Goal: Task Accomplishment & Management: Complete application form

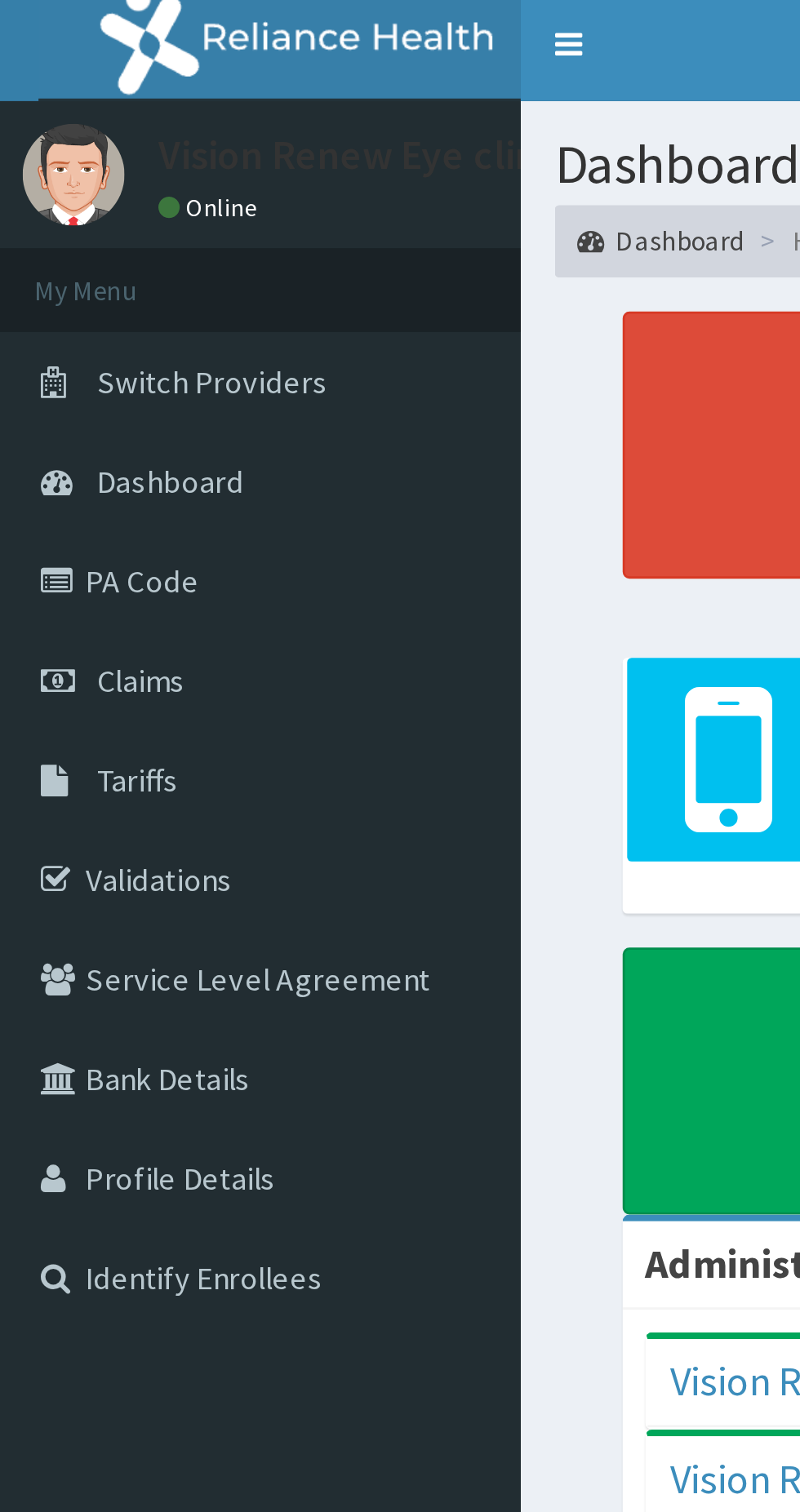
click at [51, 219] on link "PA Code" at bounding box center [94, 214] width 188 height 36
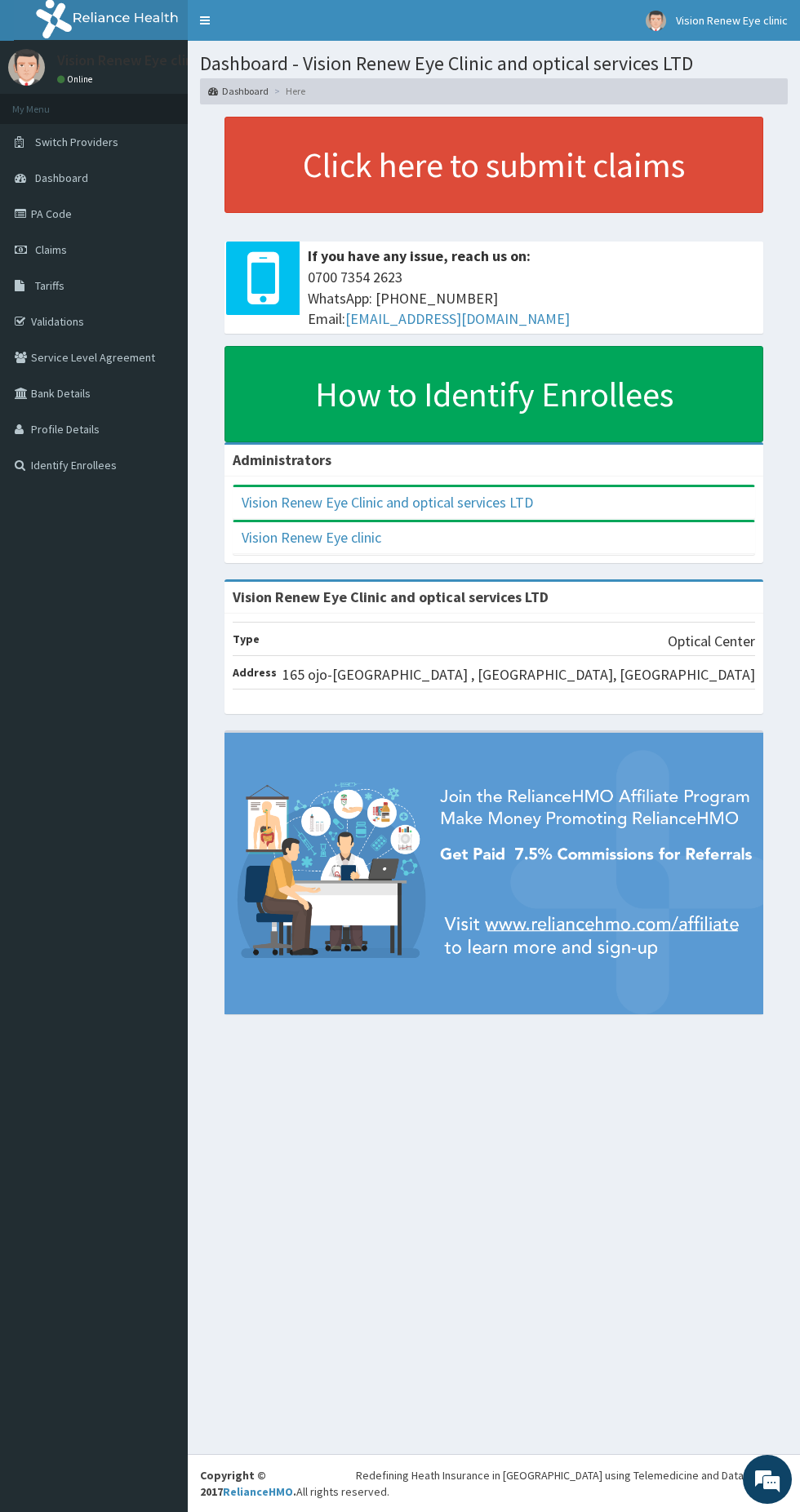
click at [44, 249] on span "Claims" at bounding box center [51, 250] width 32 height 15
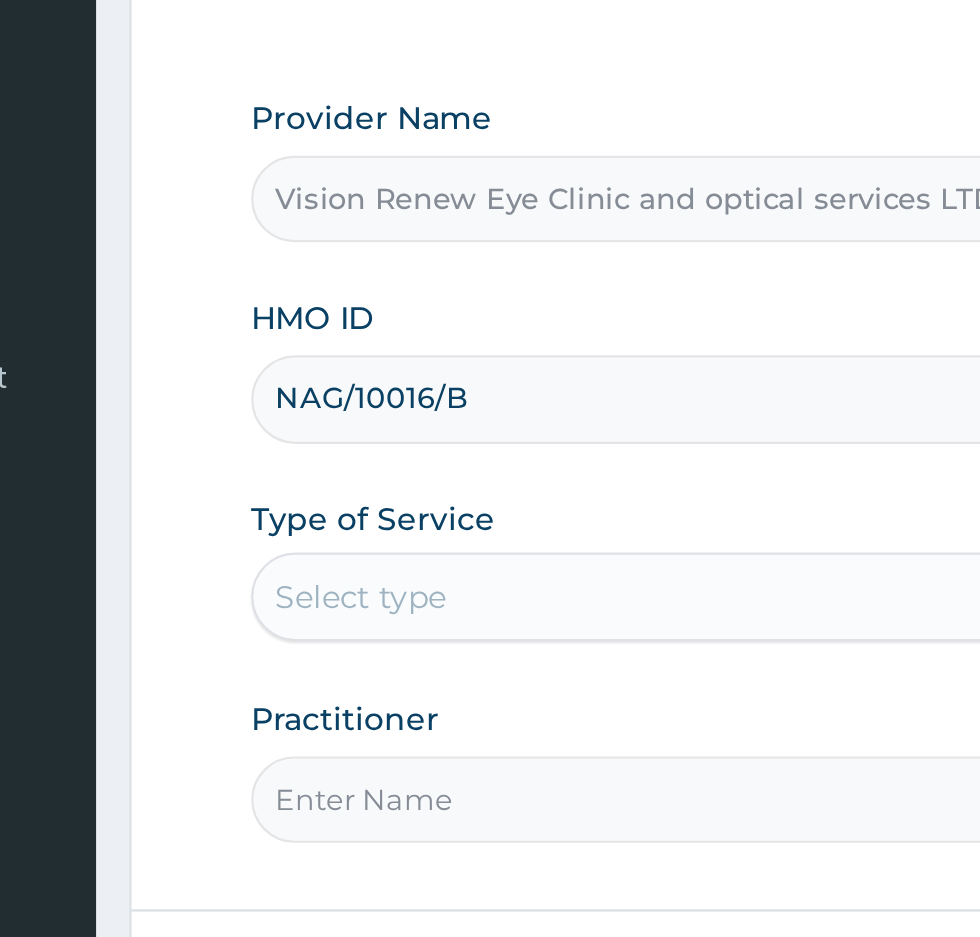
type input "NAG/10016/B"
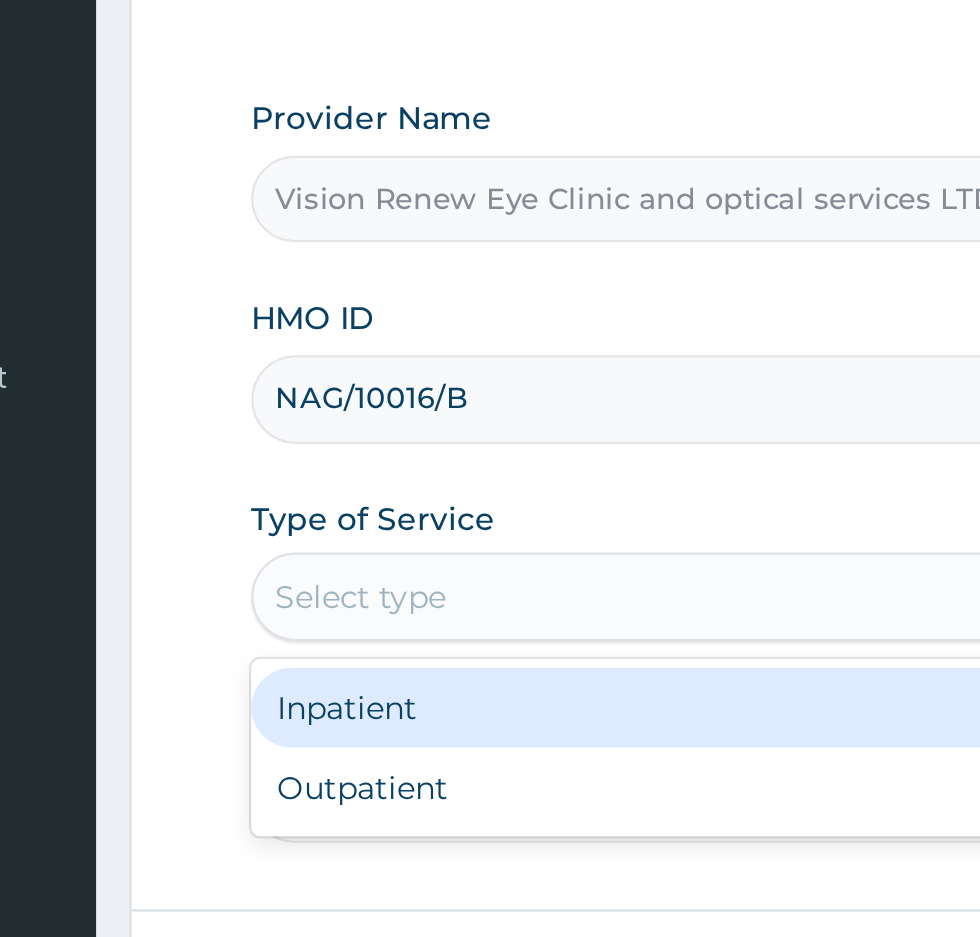
click at [439, 629] on div "Outpatient" at bounding box center [542, 623] width 485 height 36
type input "1"
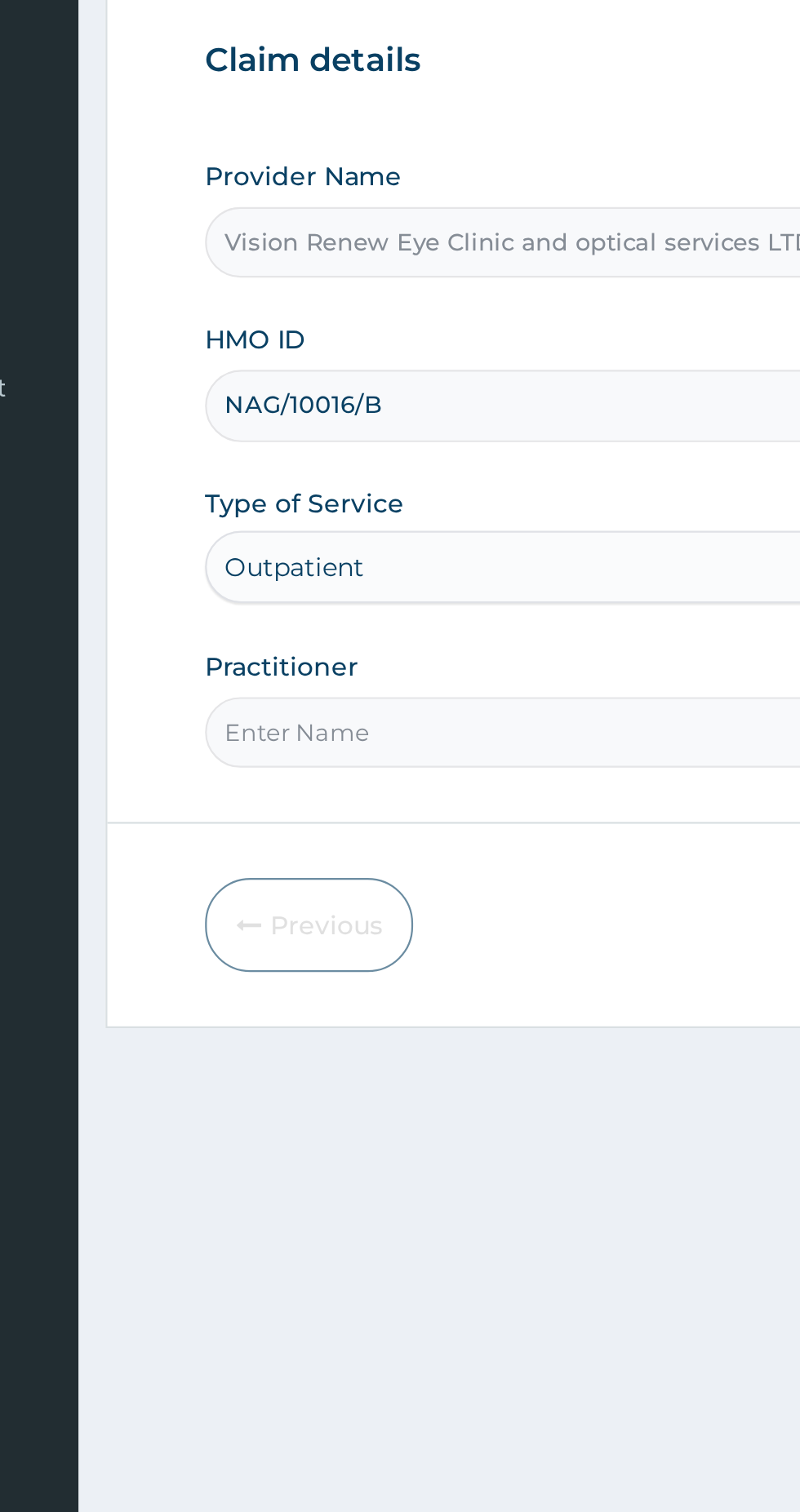
click at [371, 513] on input "Practitioner" at bounding box center [494, 512] width 498 height 32
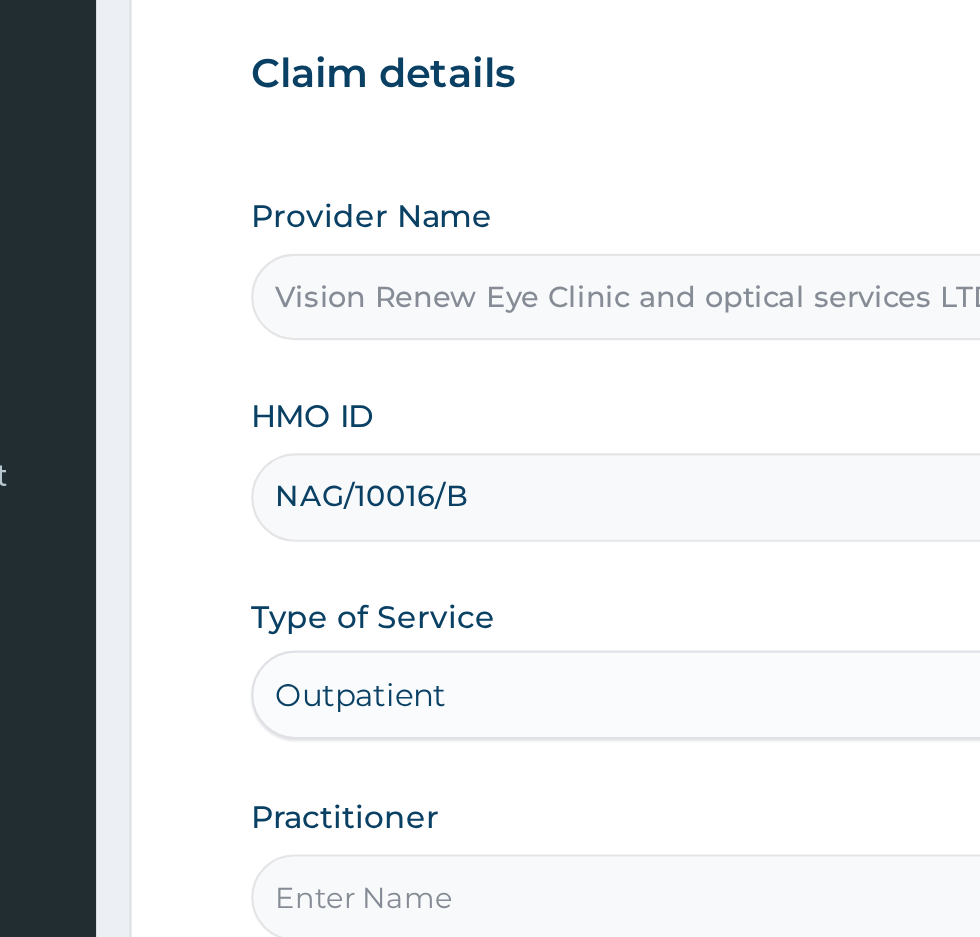
type input "Dr [PERSON_NAME]"
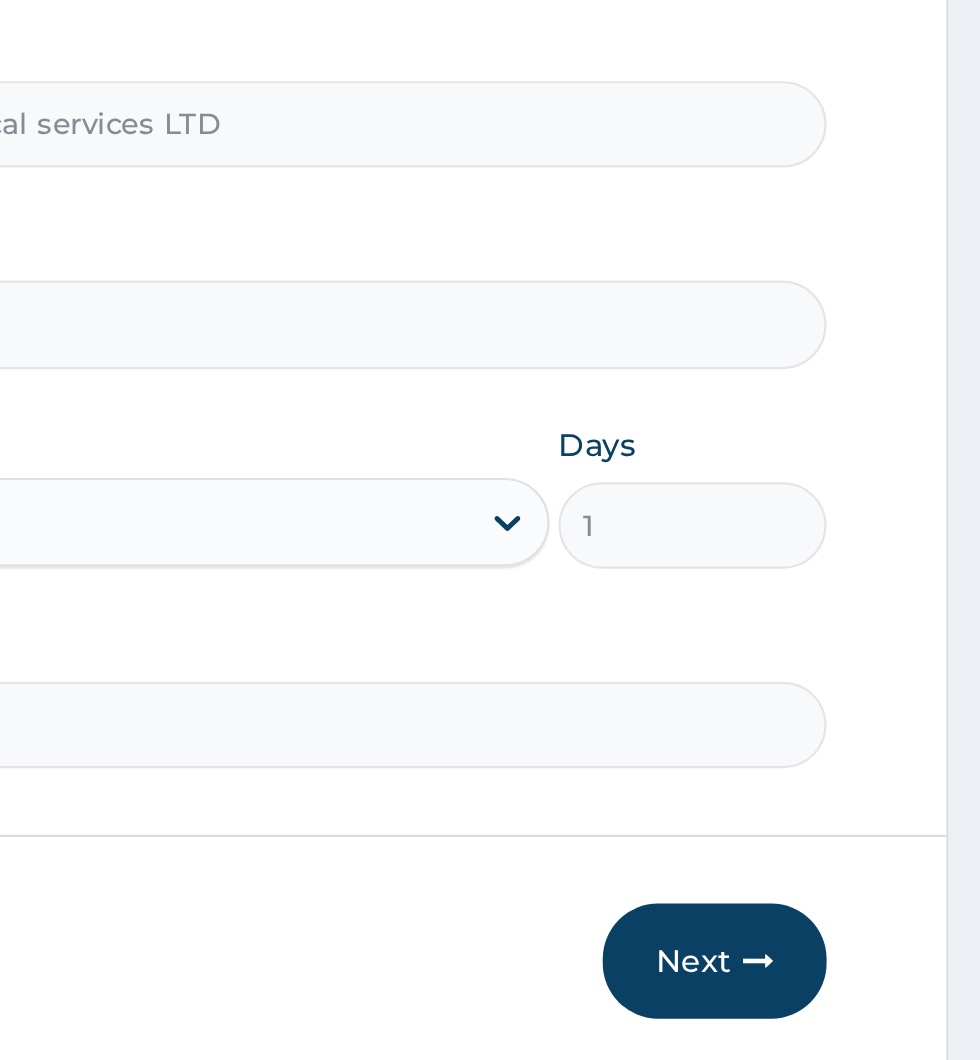
click at [862, 733] on button "Next" at bounding box center [859, 735] width 101 height 52
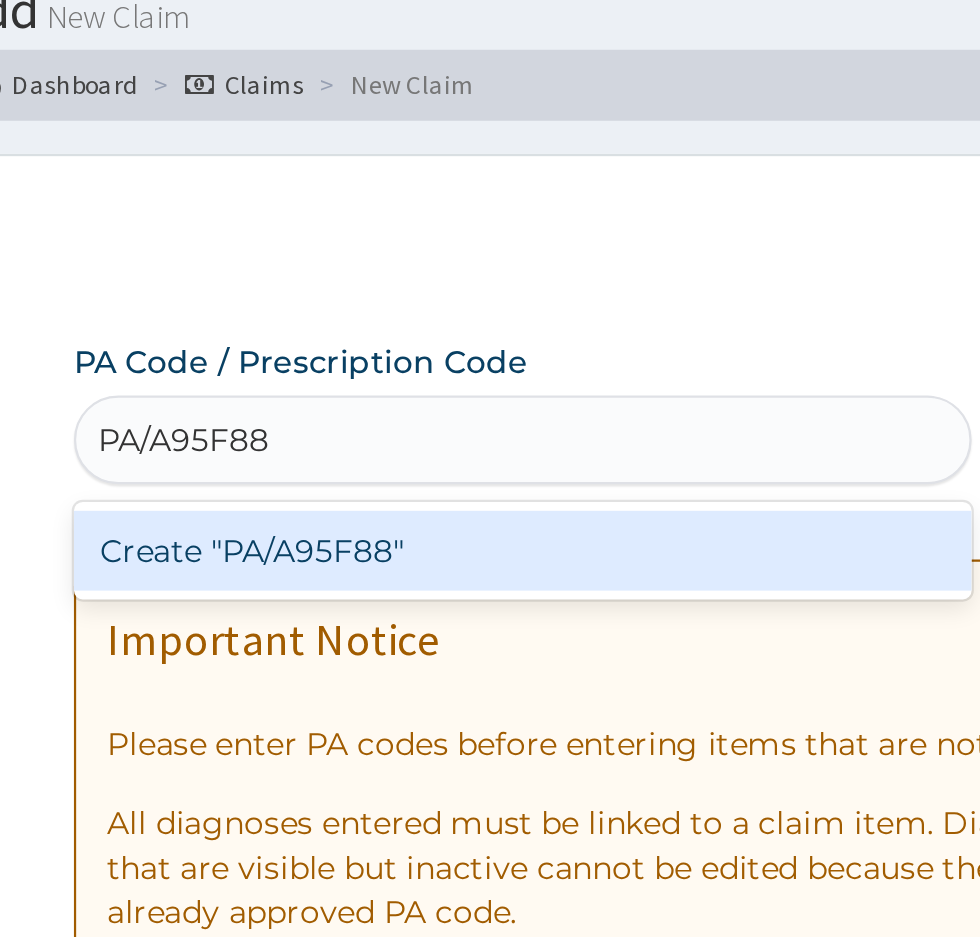
click at [535, 312] on div "Create "PA/A95F88"" at bounding box center [502, 322] width 405 height 36
type input "PA/A95F88"
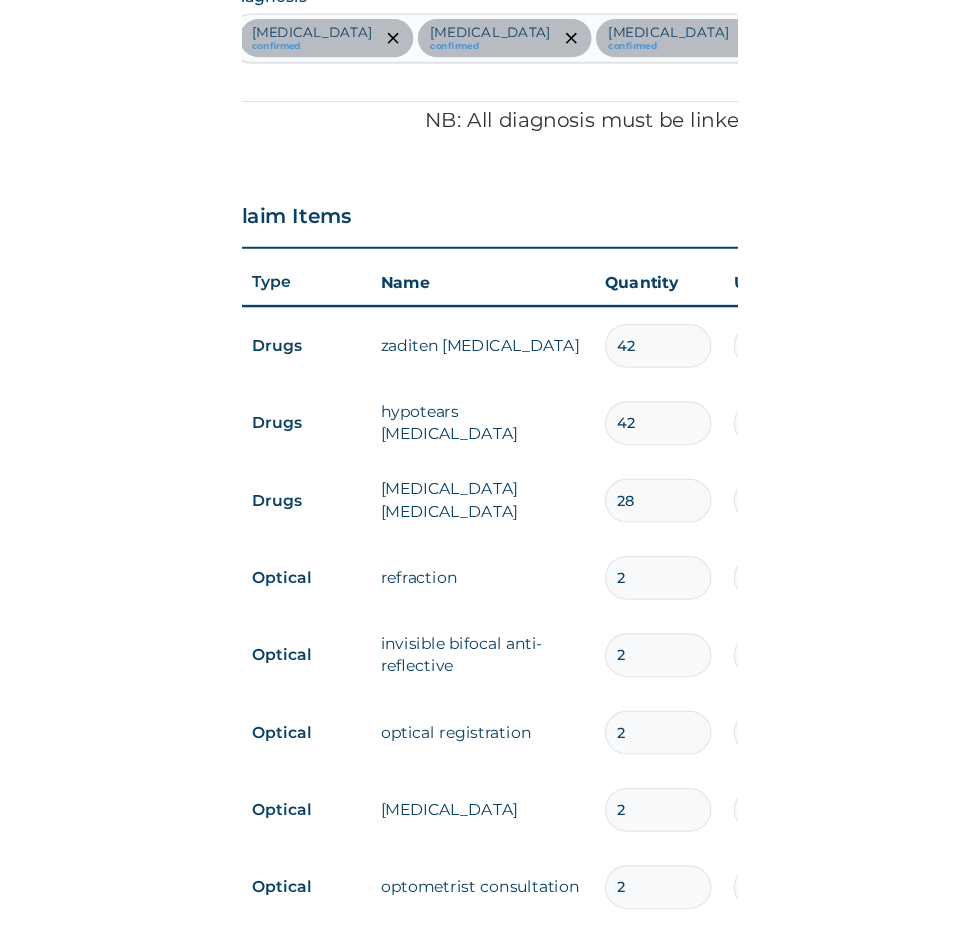
scroll to position [0, 187]
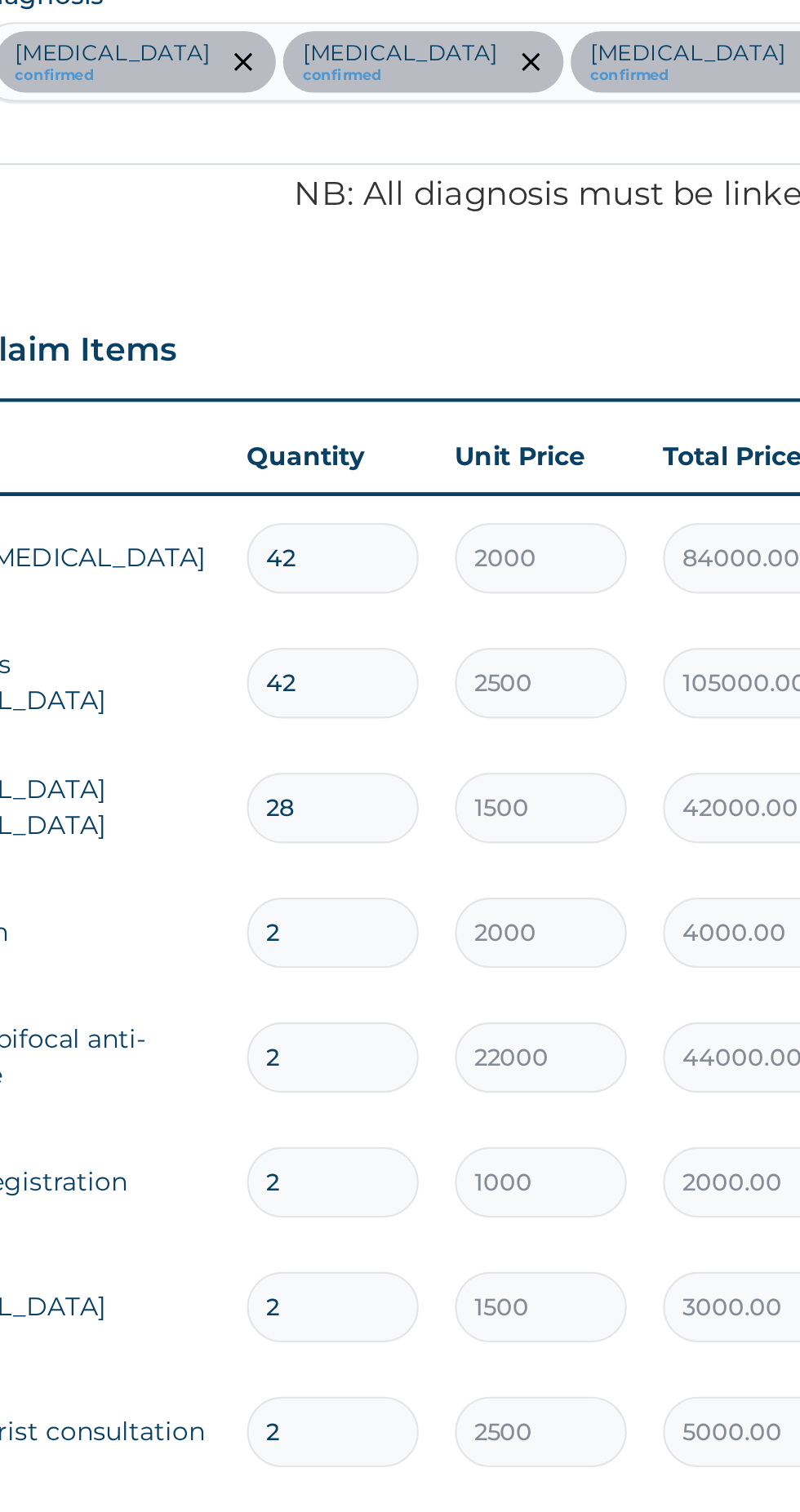
click at [402, 610] on input "42" at bounding box center [406, 609] width 78 height 32
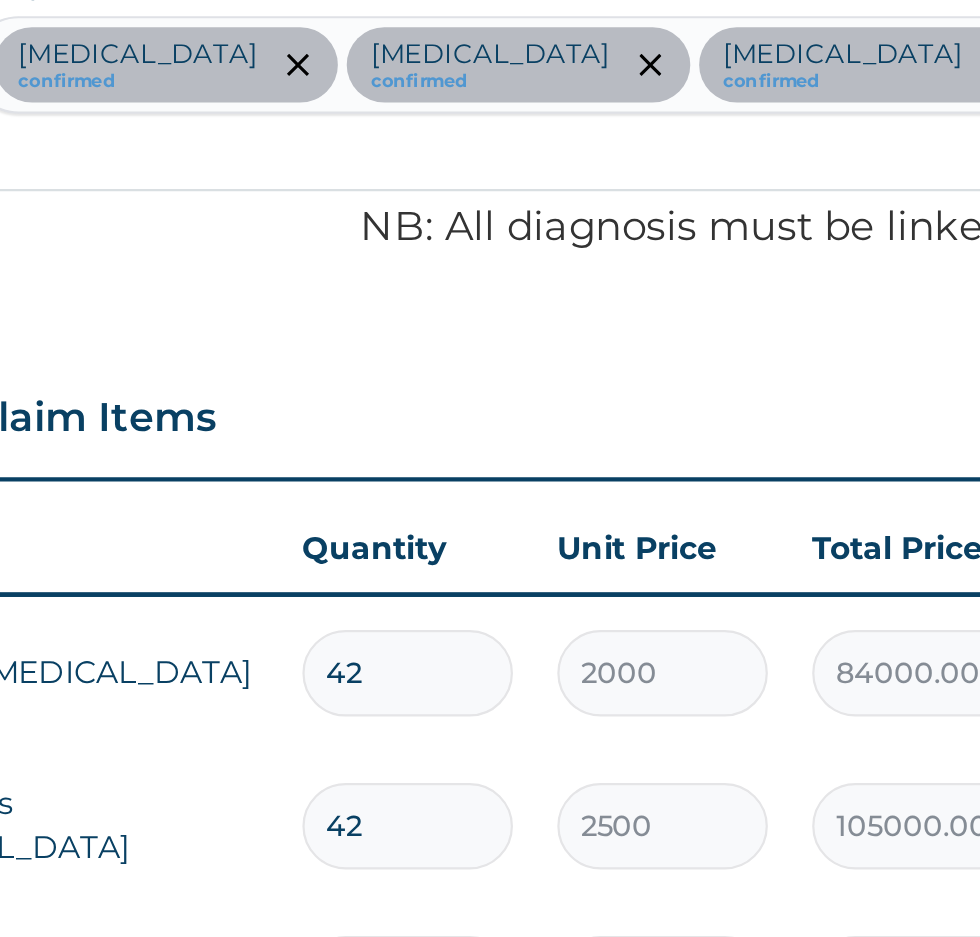
type input "4"
type input "8000.00"
type input "0.00"
type input "1"
type input "2000.00"
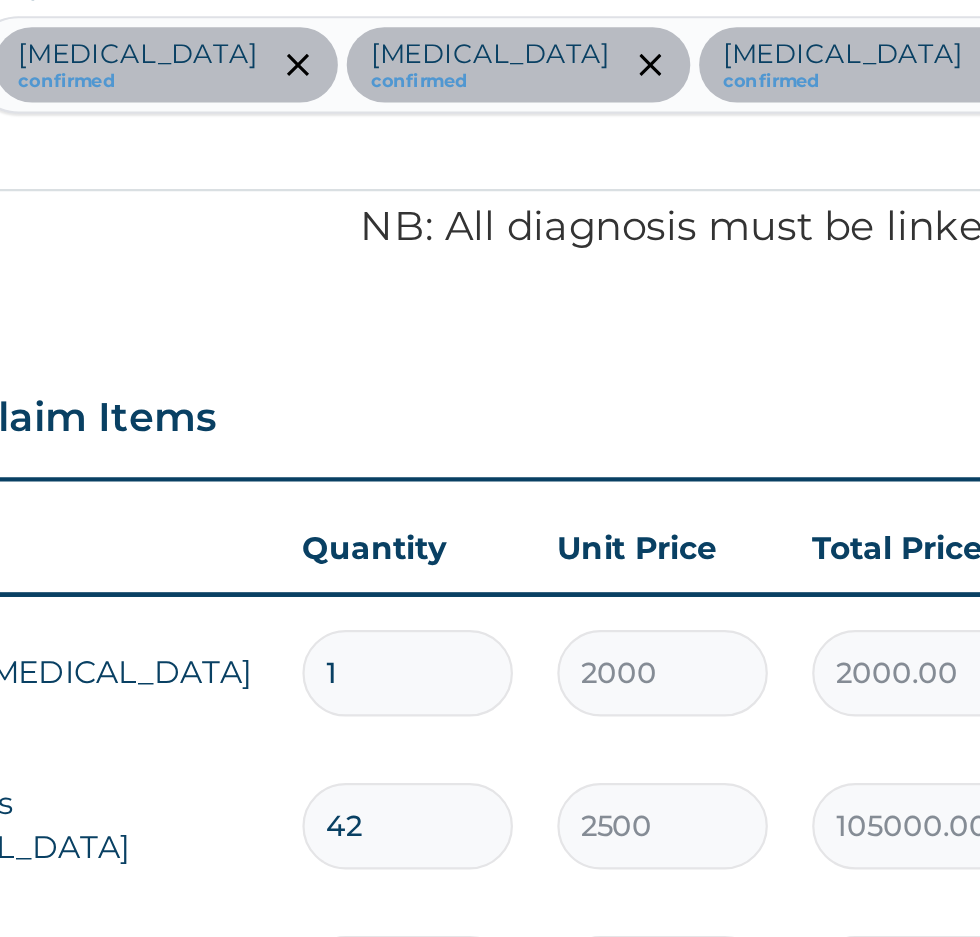
type input "1"
click at [491, 803] on input "42" at bounding box center [497, 810] width 95 height 39
type input "4"
type input "10000.00"
type input "0.00"
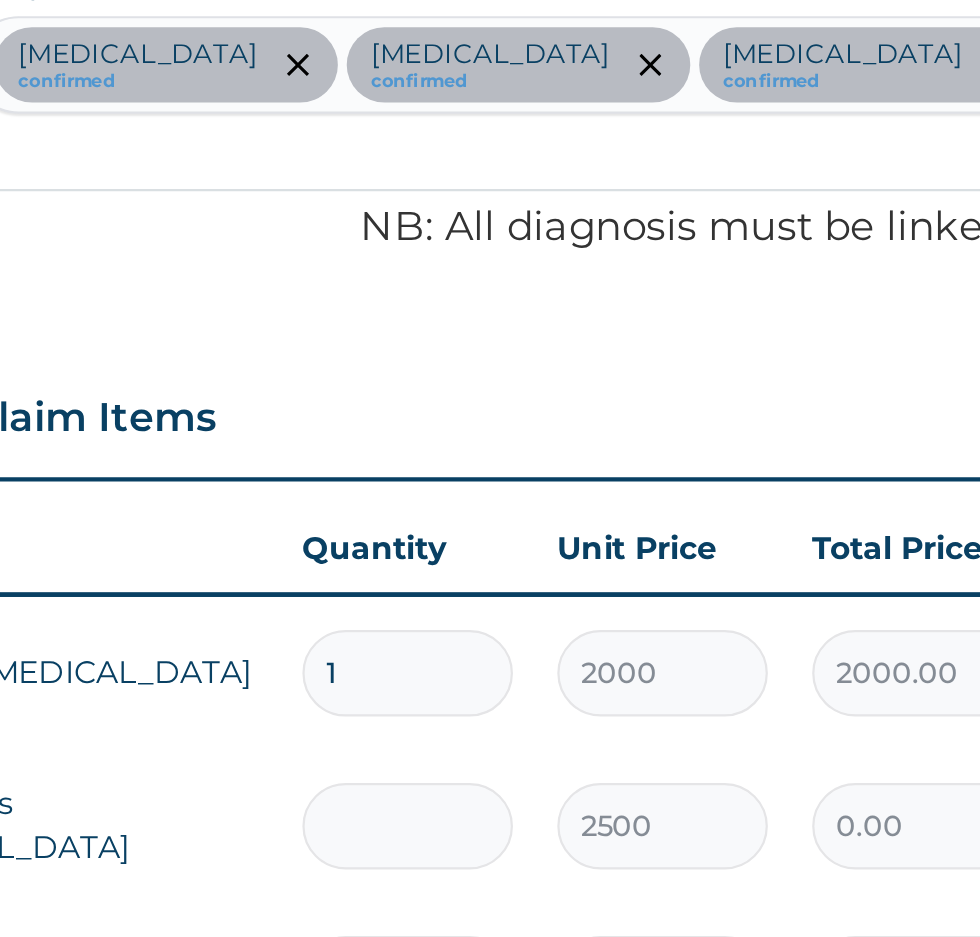
type input "1"
type input "2500.00"
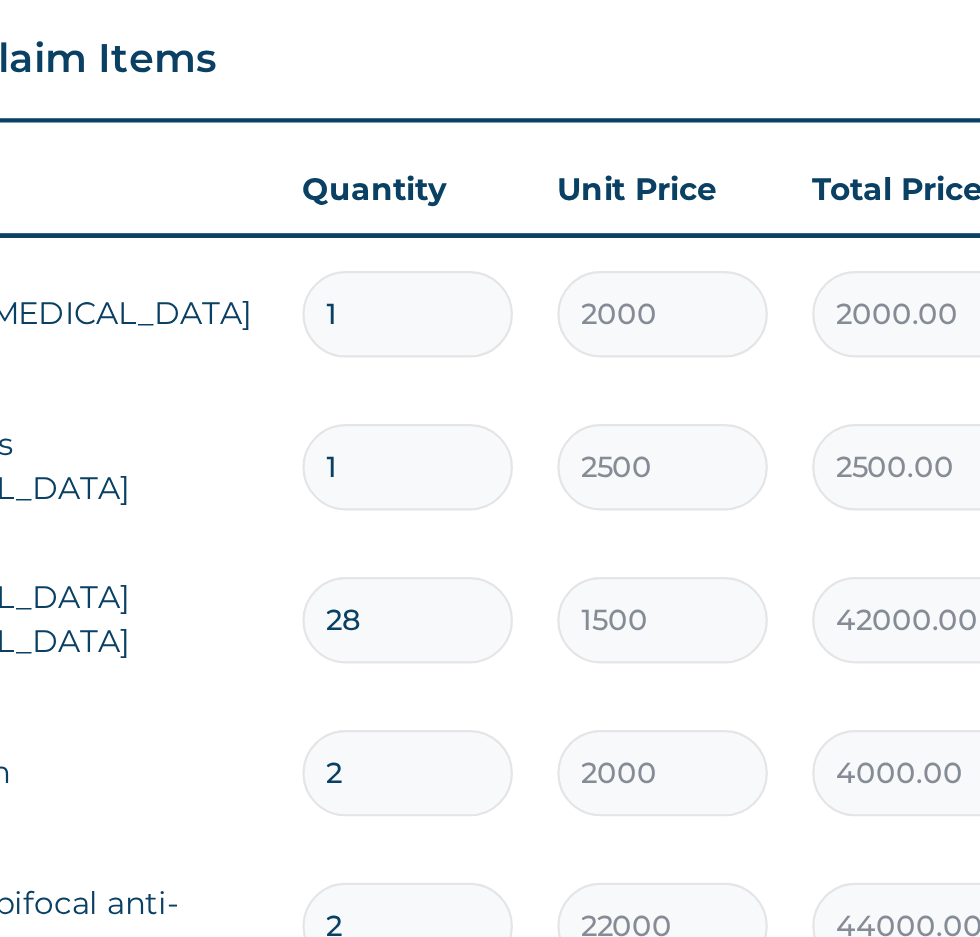
type input "1"
click at [493, 794] on input "28" at bounding box center [497, 793] width 95 height 39
type input "2"
type input "3000.00"
type input "0.00"
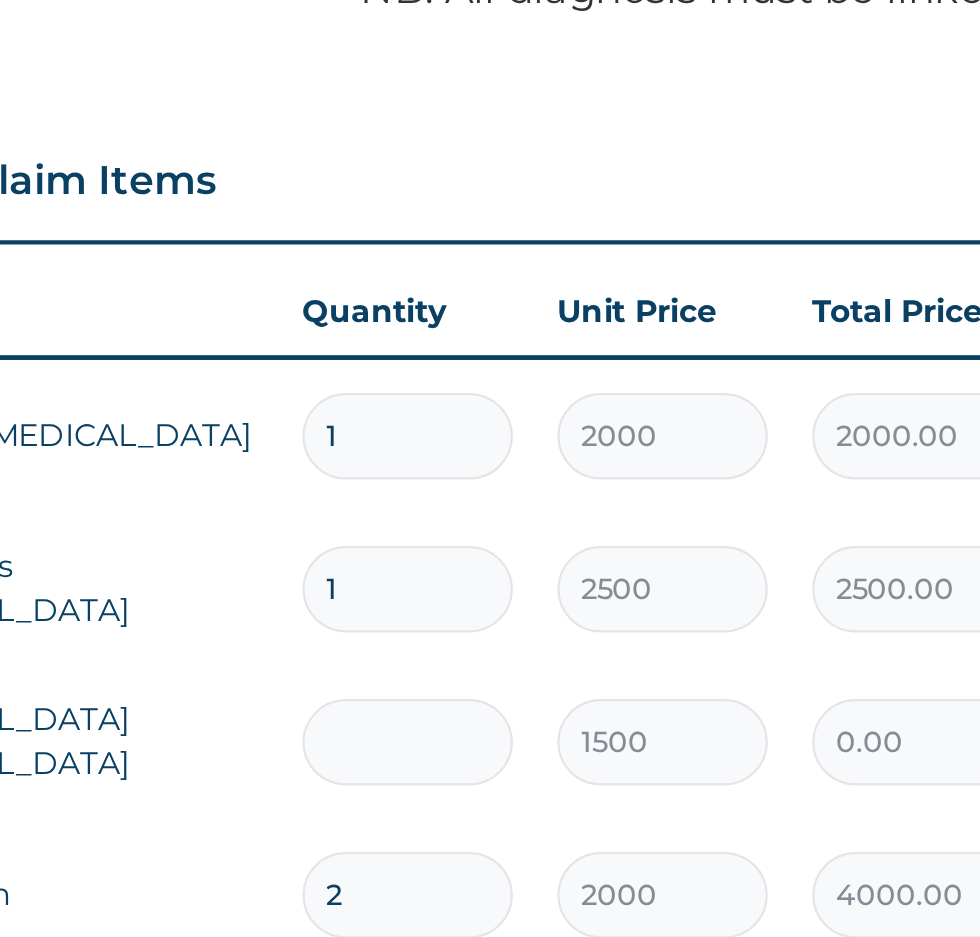
type input "1"
type input "1500.00"
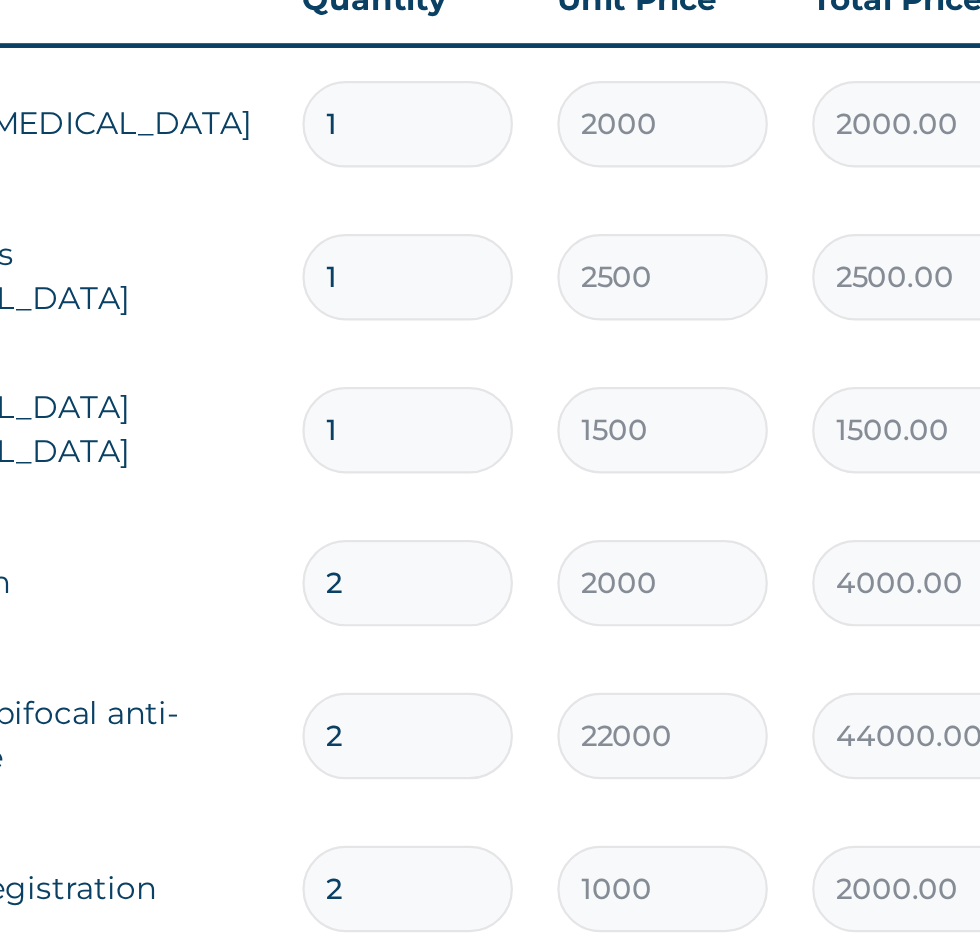
scroll to position [328, 0]
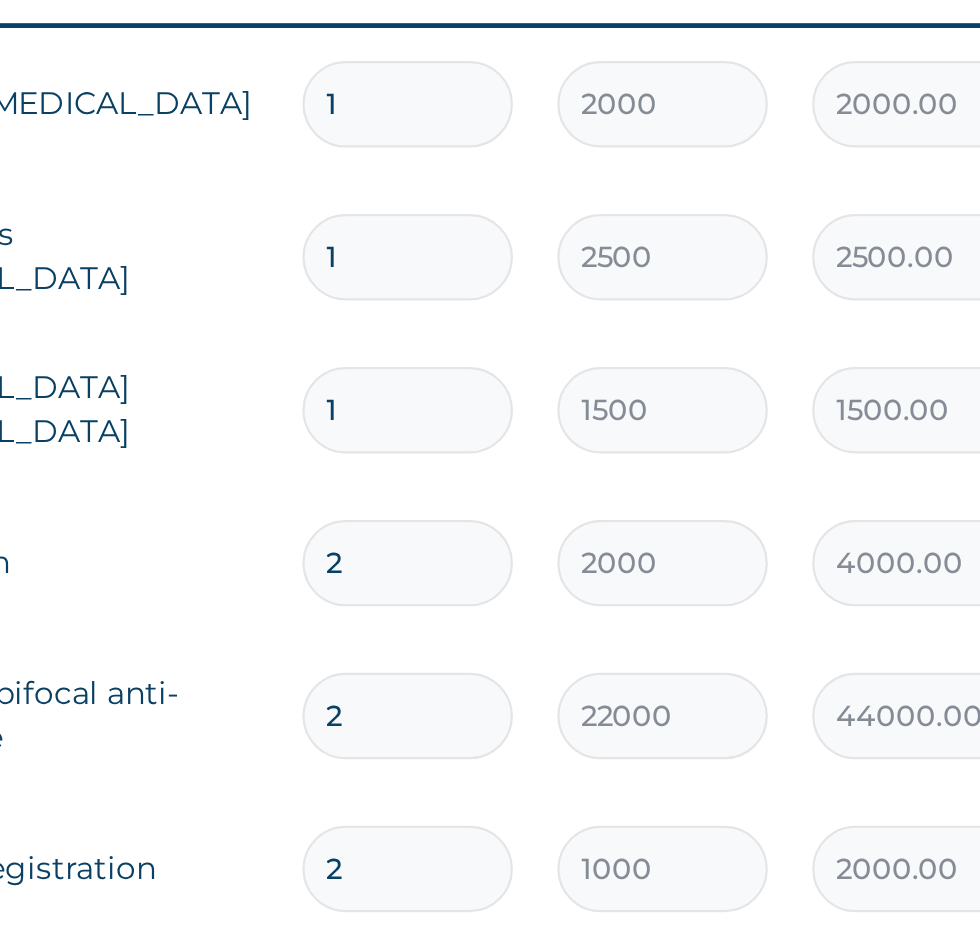
type input "1"
click at [483, 770] on input "2" at bounding box center [497, 767] width 95 height 39
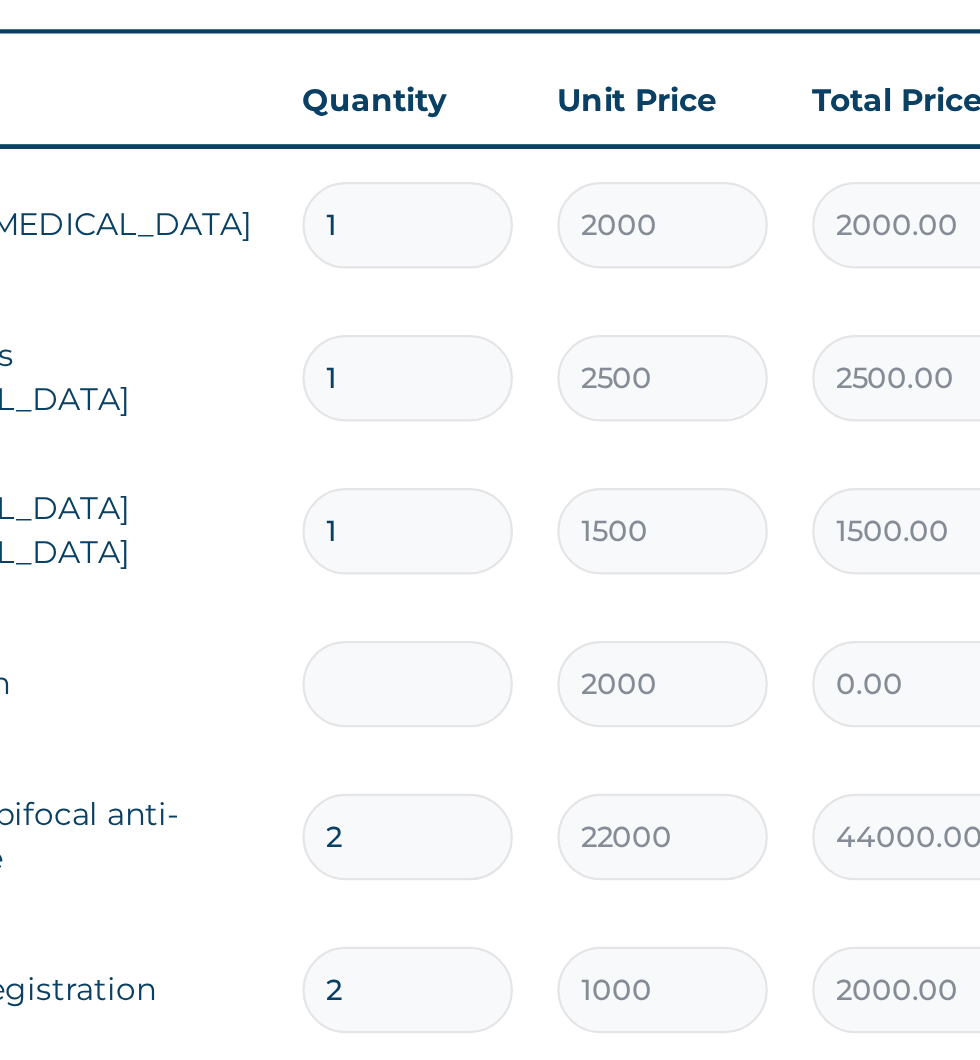
type input "0.00"
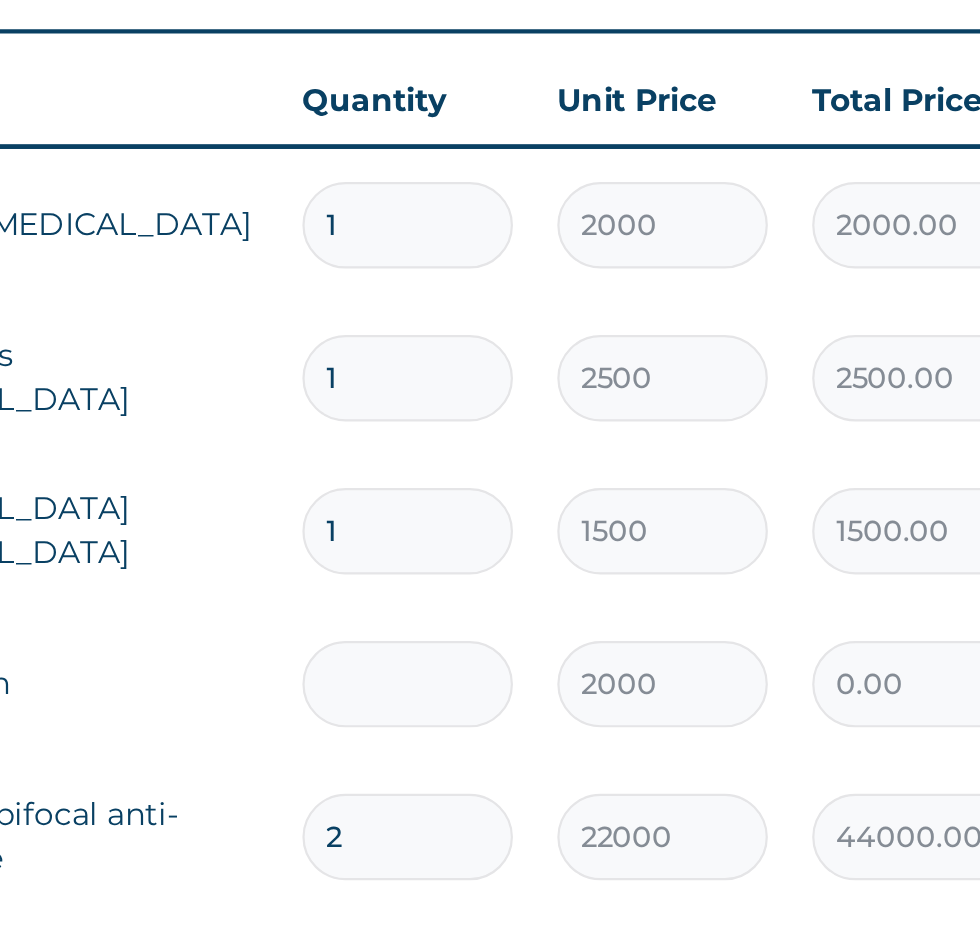
type input "1"
type input "2000.00"
type input "1"
click at [491, 843] on input "2" at bounding box center [497, 836] width 95 height 39
type input "0.00"
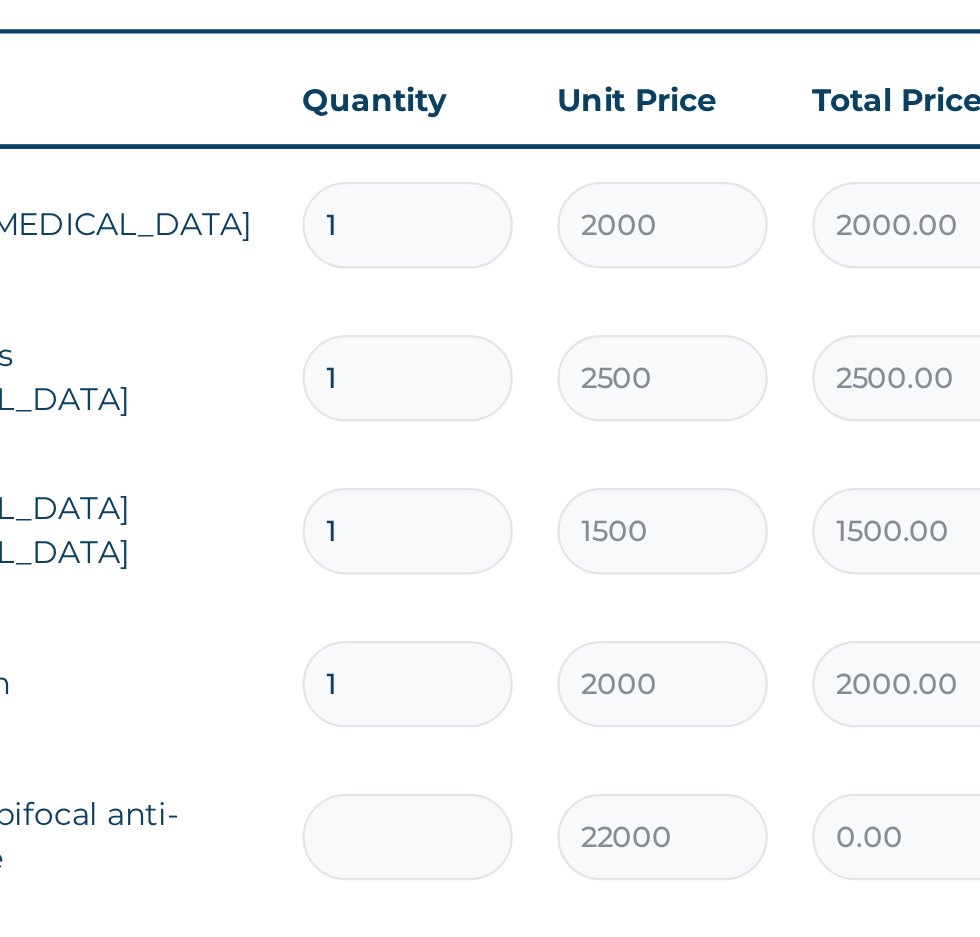
type input "1"
type input "22000.00"
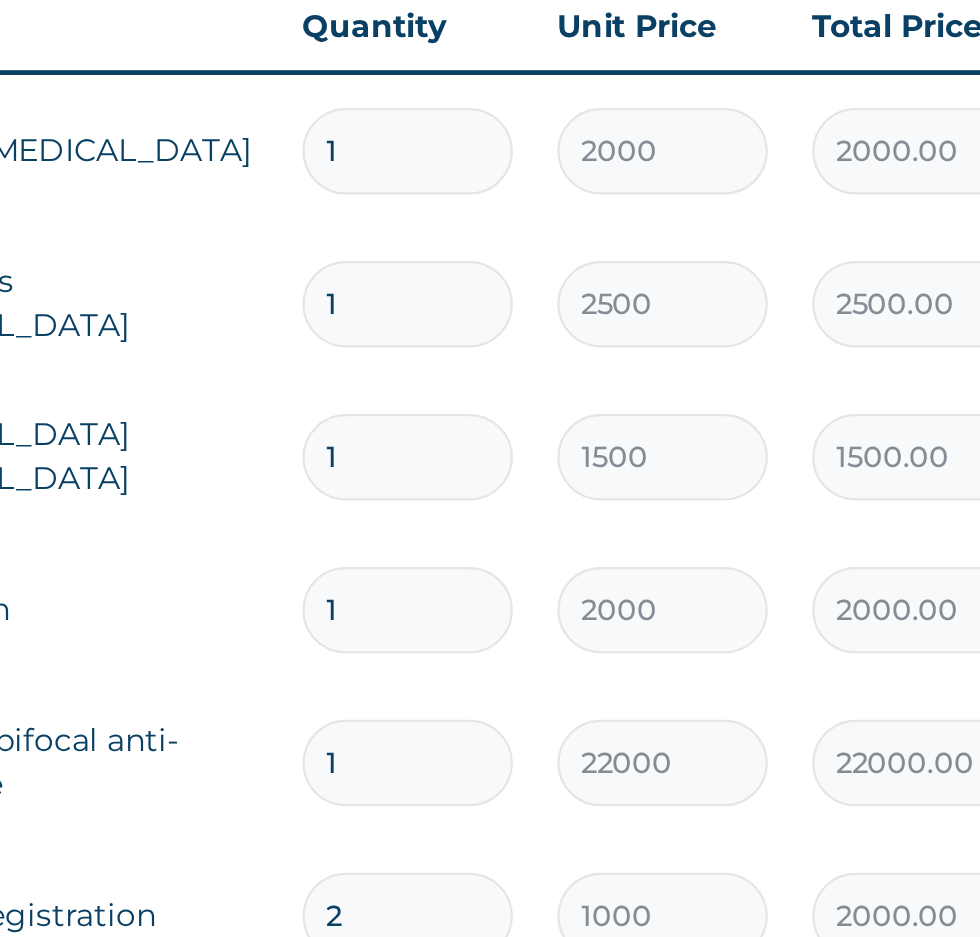
scroll to position [477, 0]
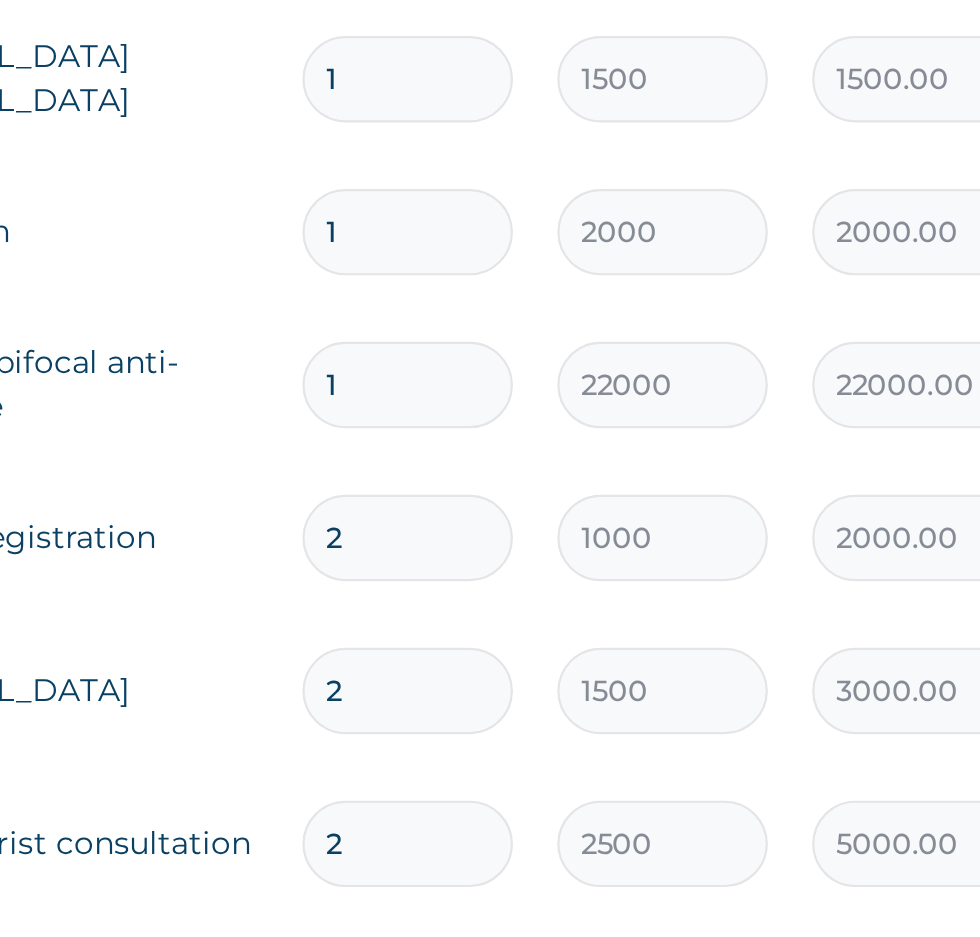
type input "1"
click at [485, 761] on input "2" at bounding box center [497, 756] width 95 height 39
type input "0.00"
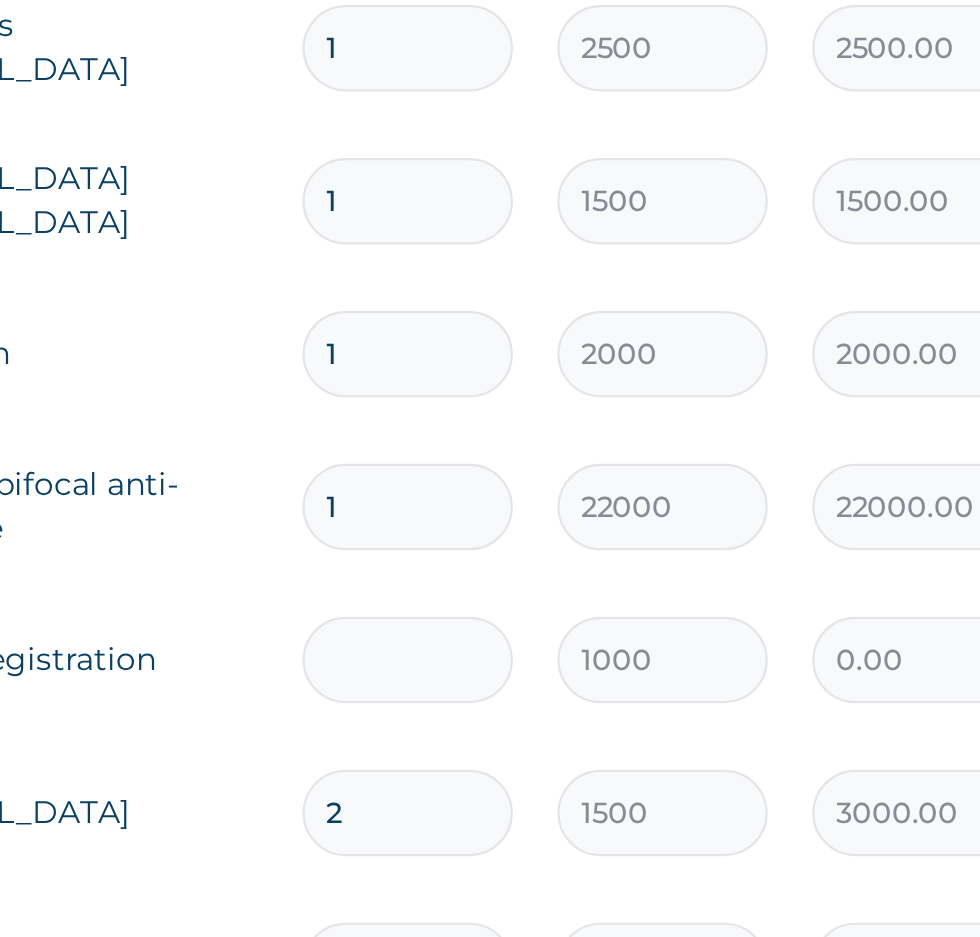
type input "1"
type input "1000.00"
type input "1"
click at [495, 824] on input "2" at bounding box center [497, 825] width 95 height 39
type input "0.00"
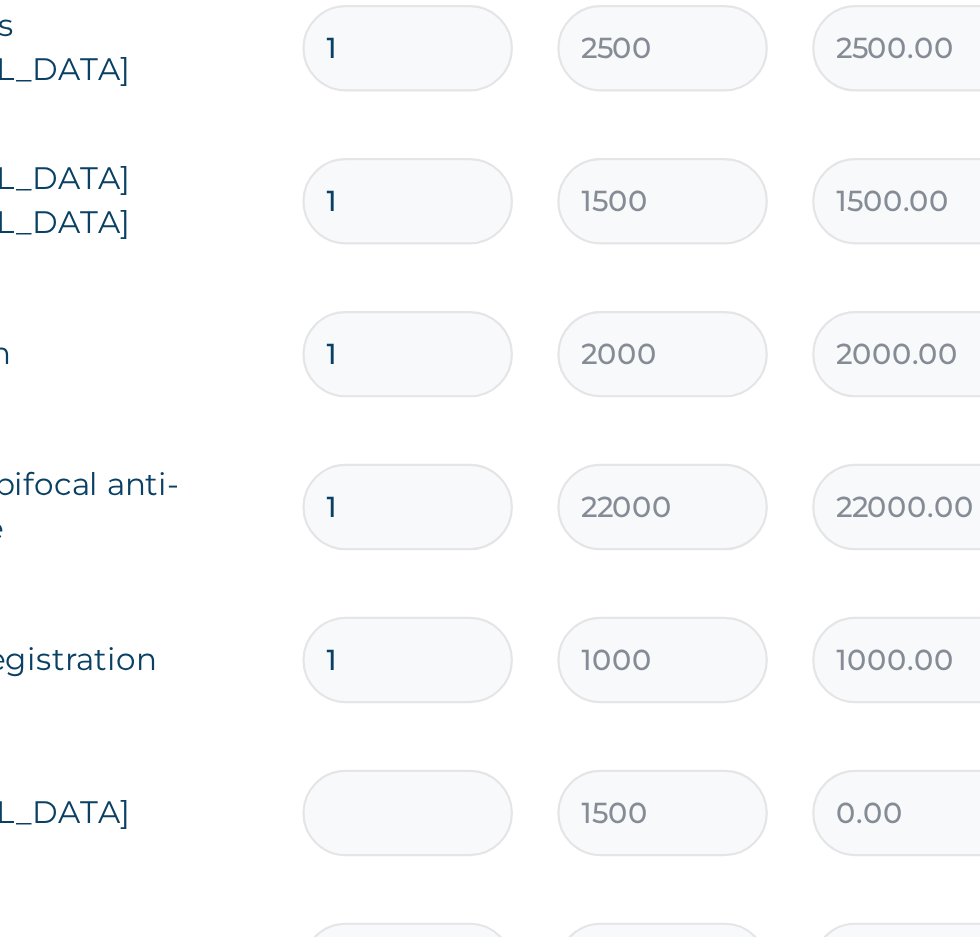
type input "1"
type input "1500.00"
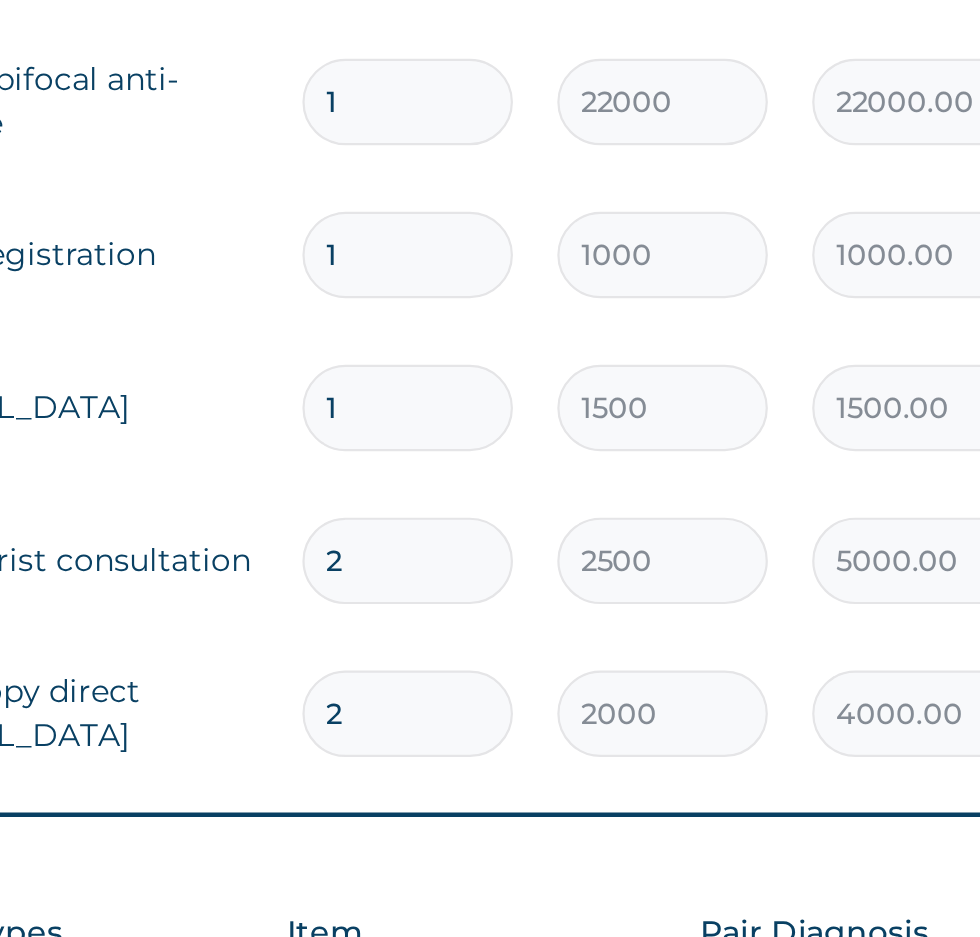
scroll to position [605, 0]
type input "1"
click at [499, 776] on input "2" at bounding box center [497, 766] width 95 height 39
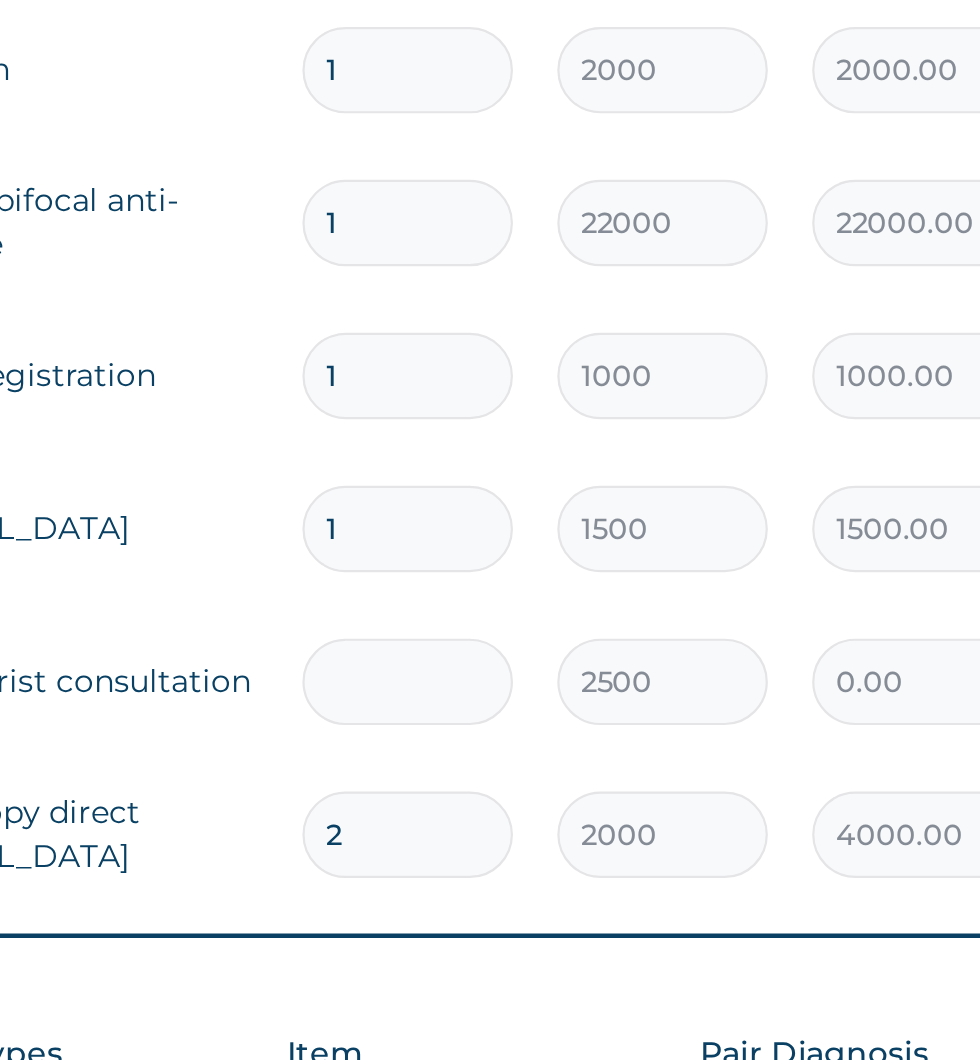
type input "0.00"
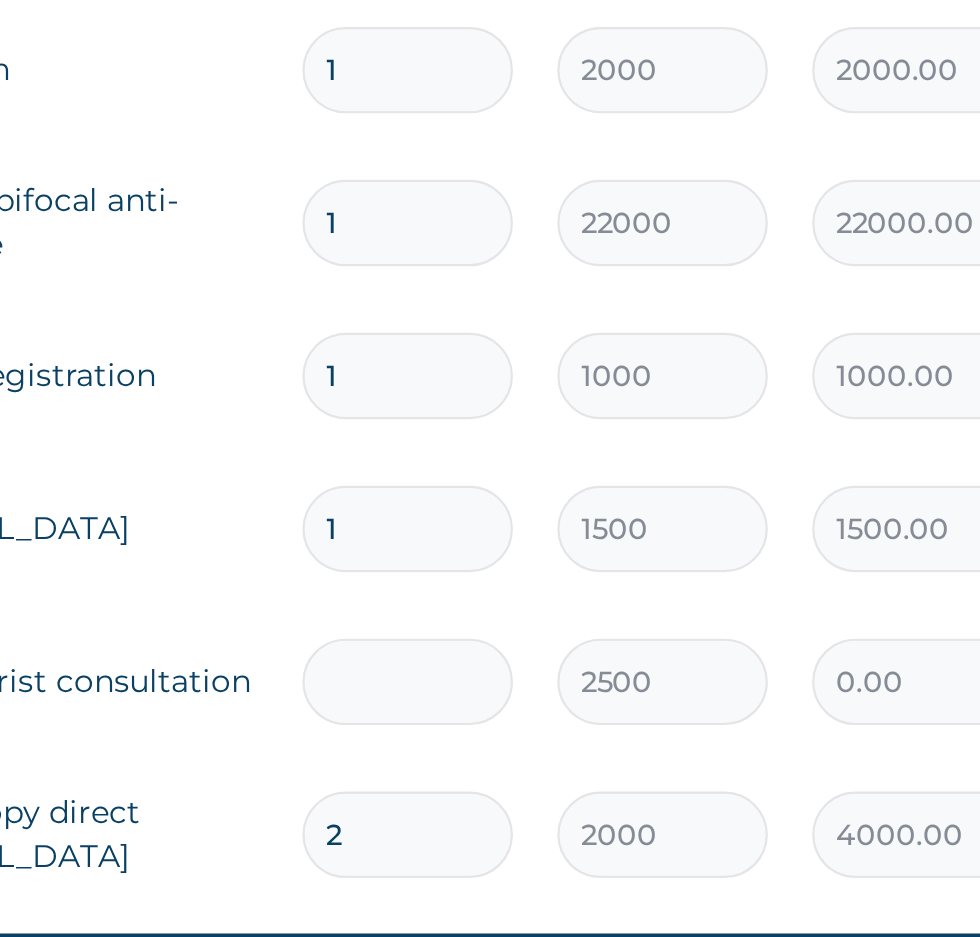
type input "1"
type input "2500.00"
type input "1"
click at [508, 837] on input "2" at bounding box center [497, 835] width 95 height 39
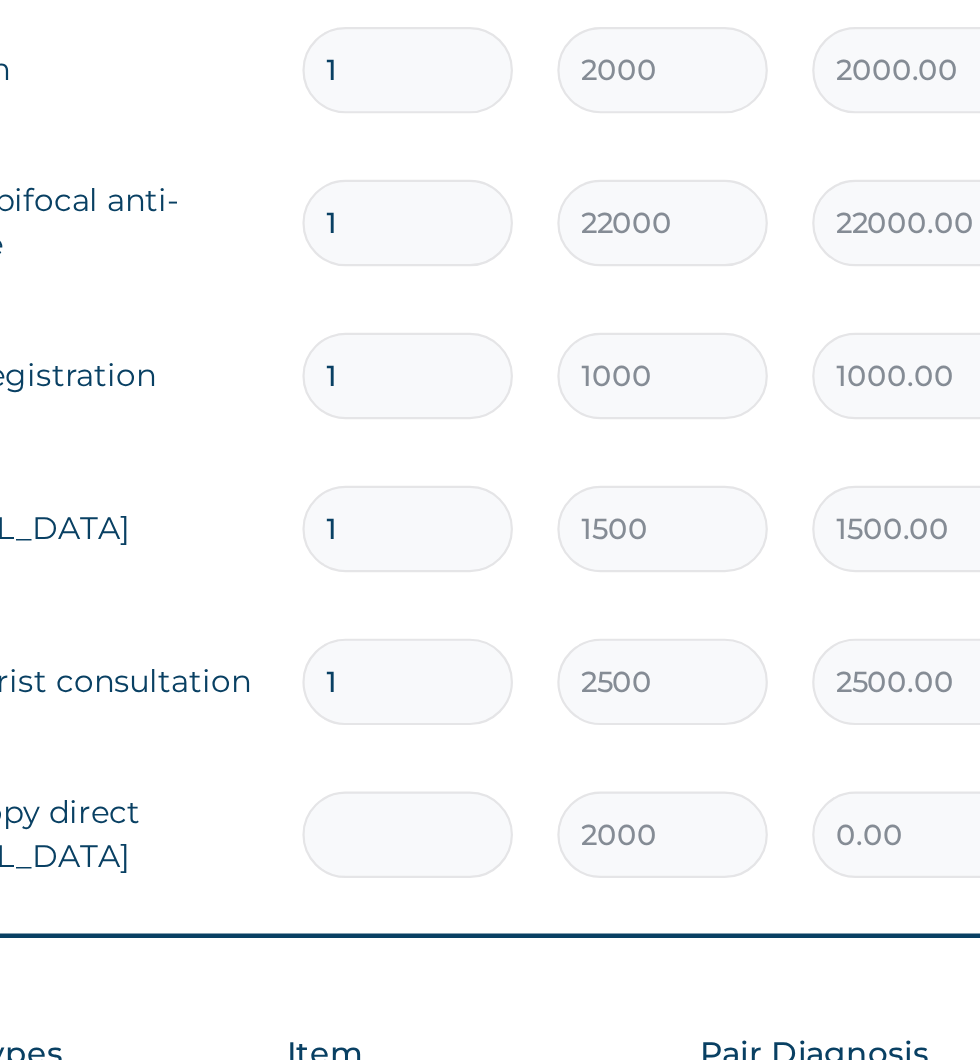
type input "0.00"
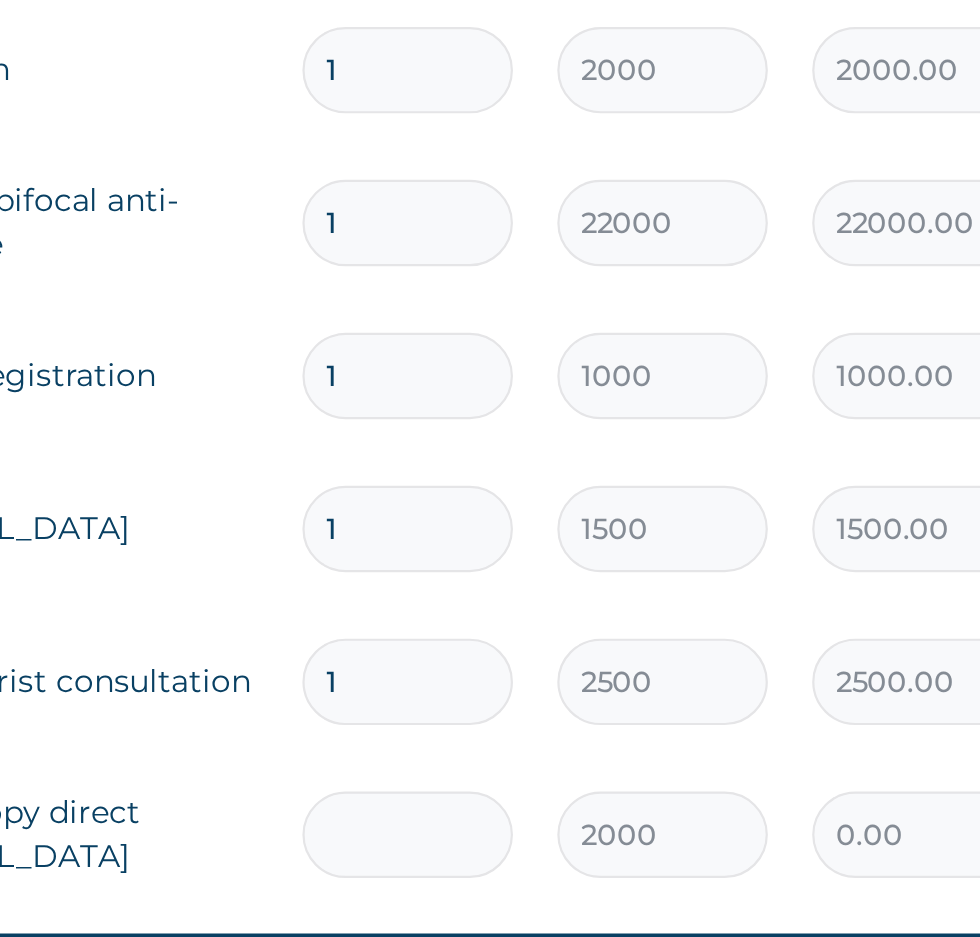
type input "1"
type input "2000.00"
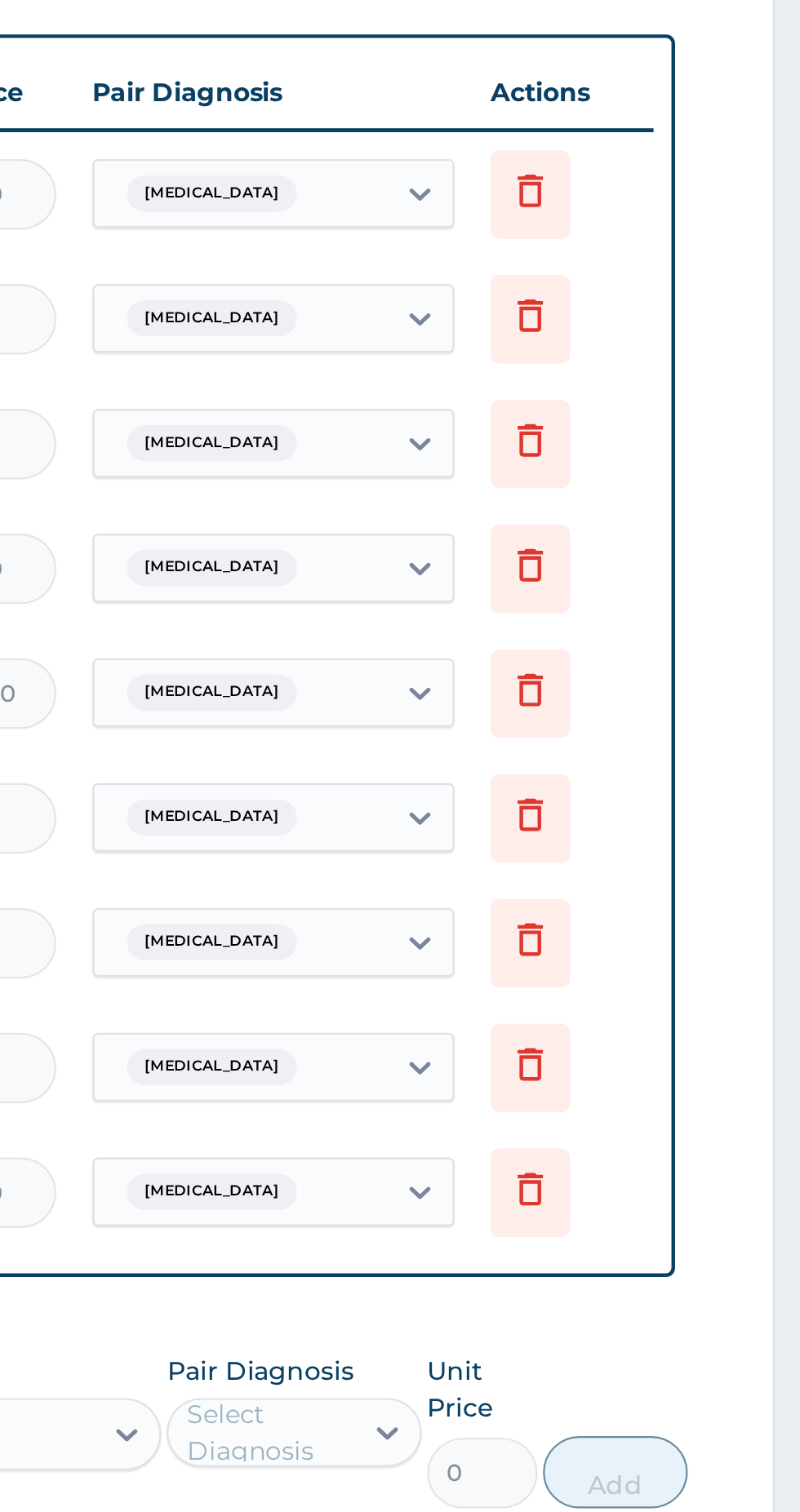
scroll to position [119, 0]
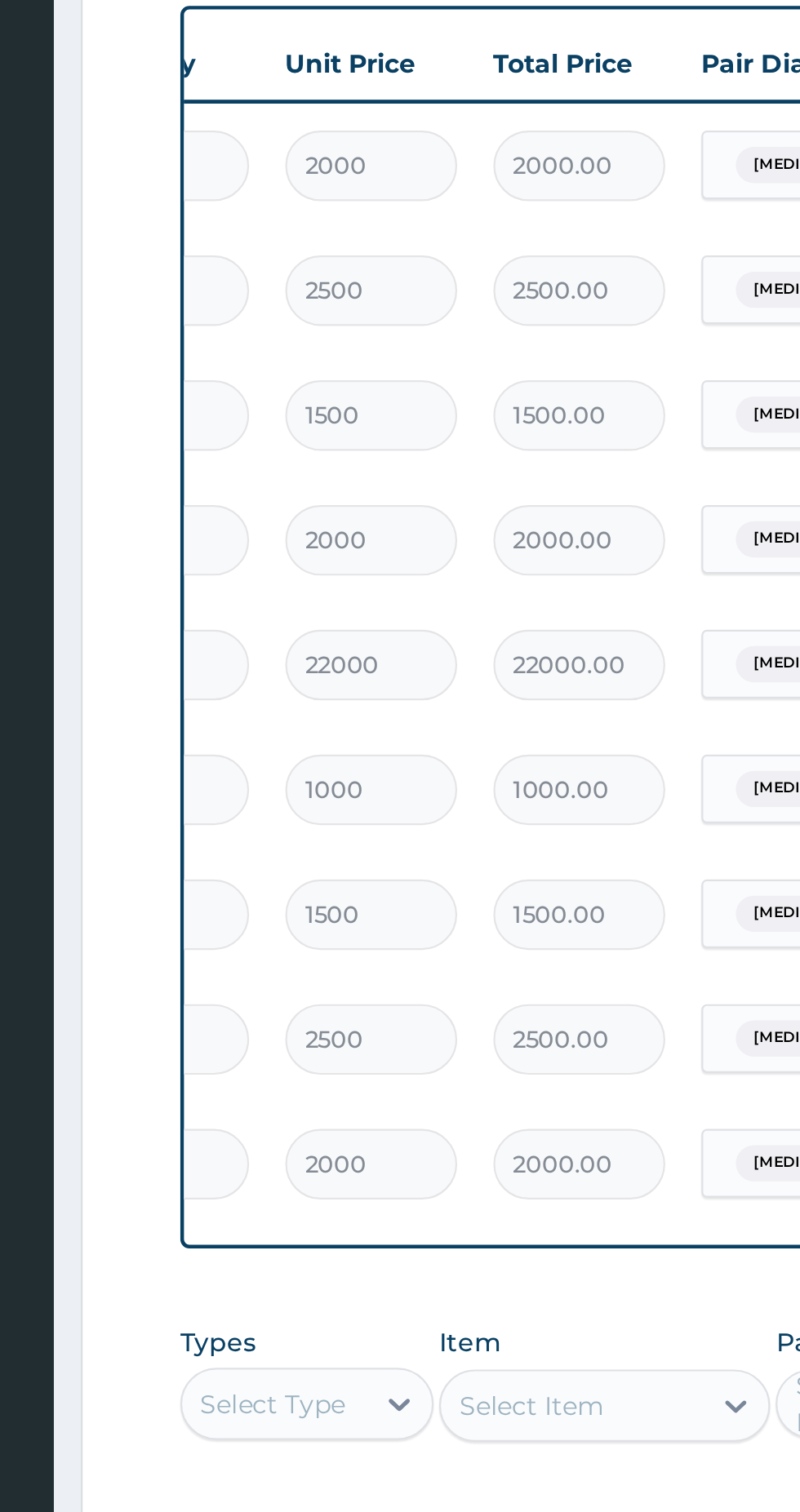
type input "1"
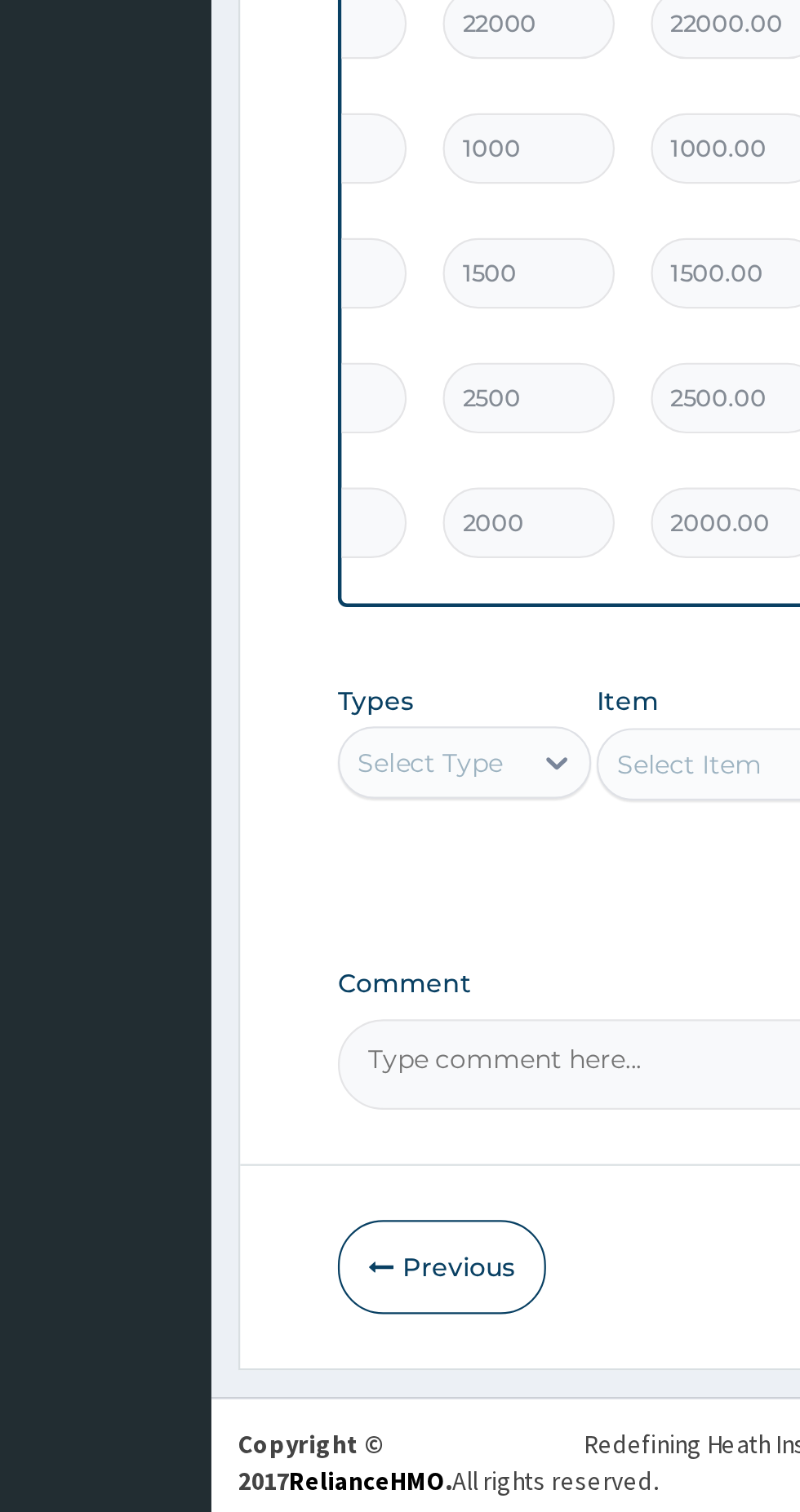
scroll to position [120, 0]
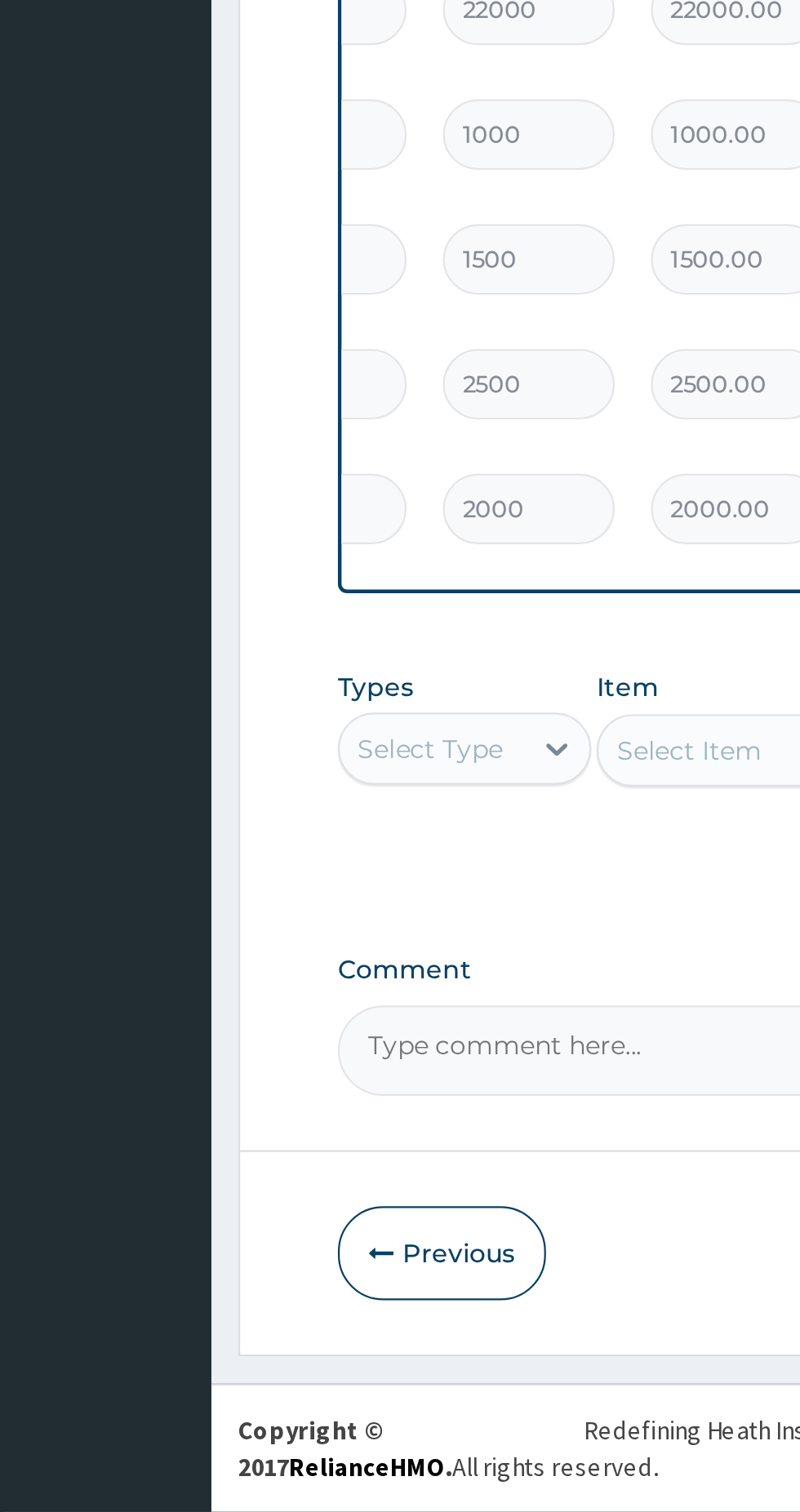
click at [340, 1302] on textarea "Comment" at bounding box center [494, 1304] width 498 height 41
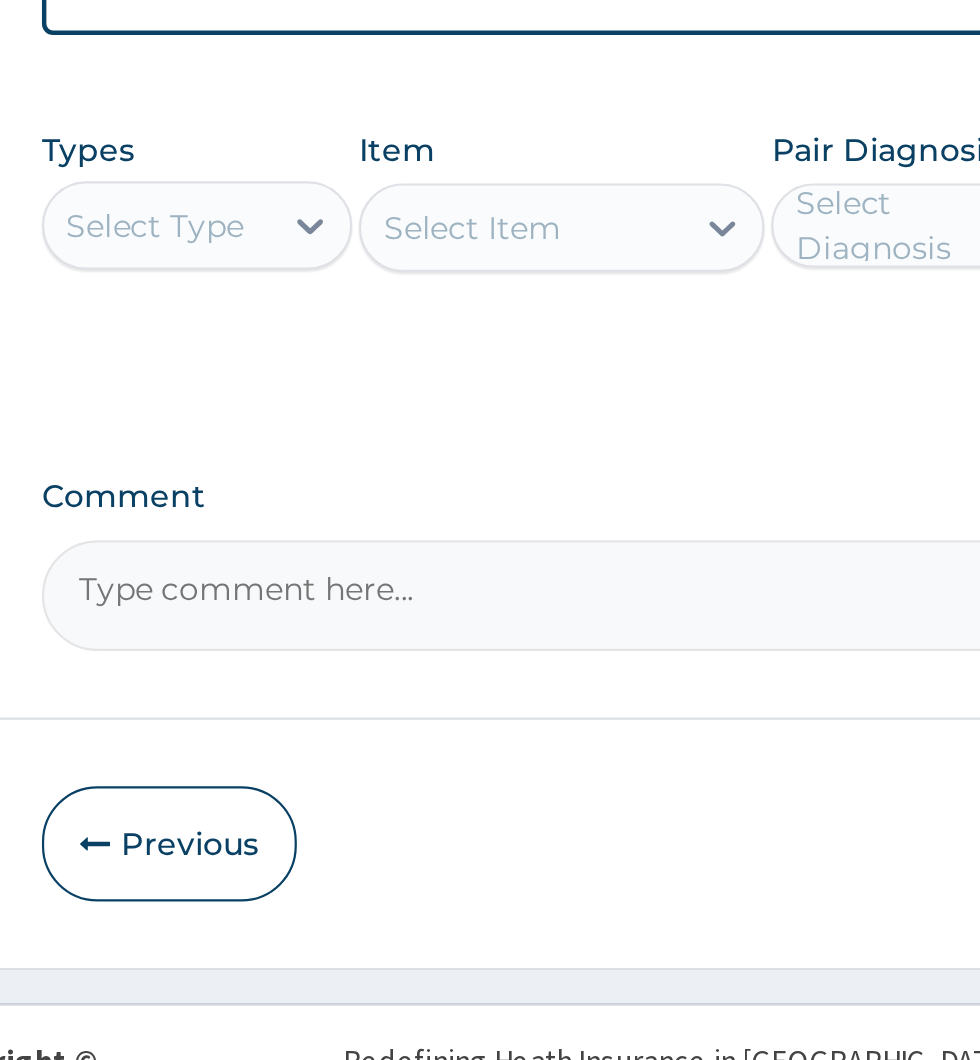
scroll to position [924, 0]
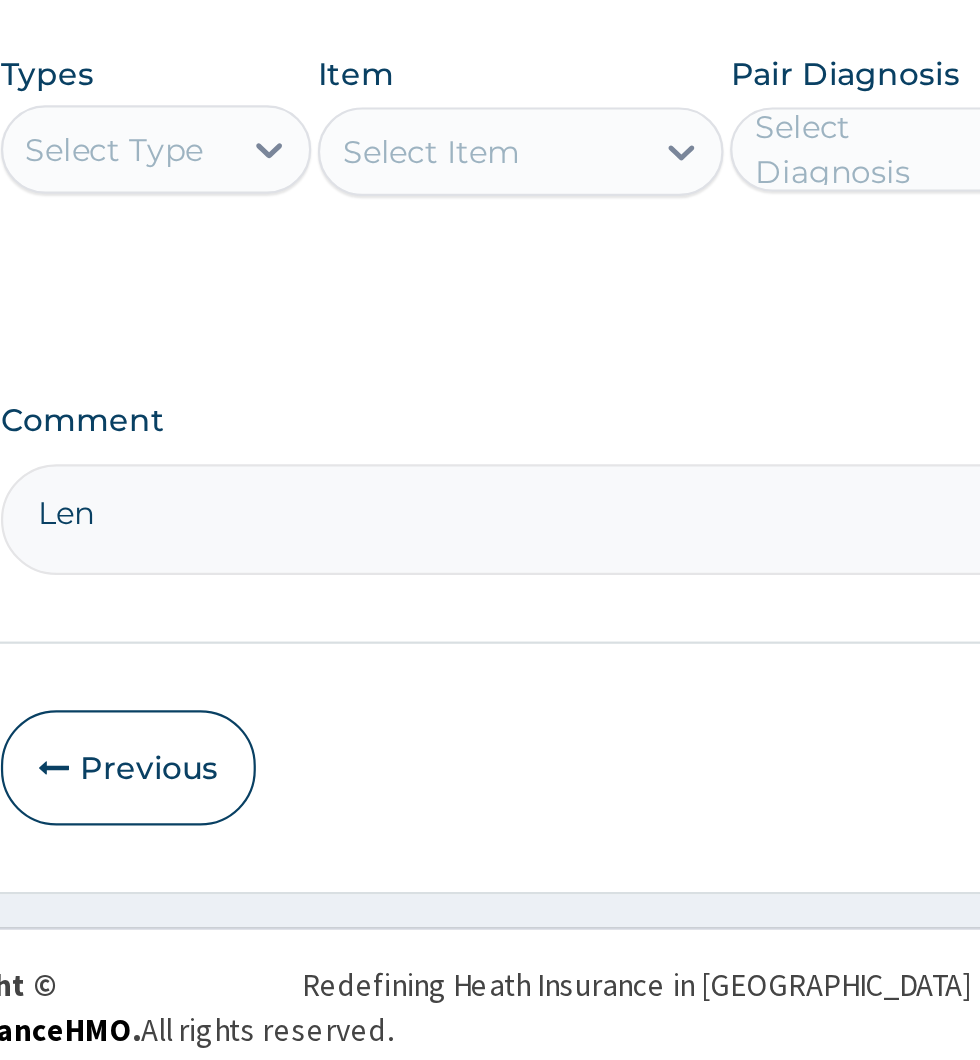
type textarea "Len"
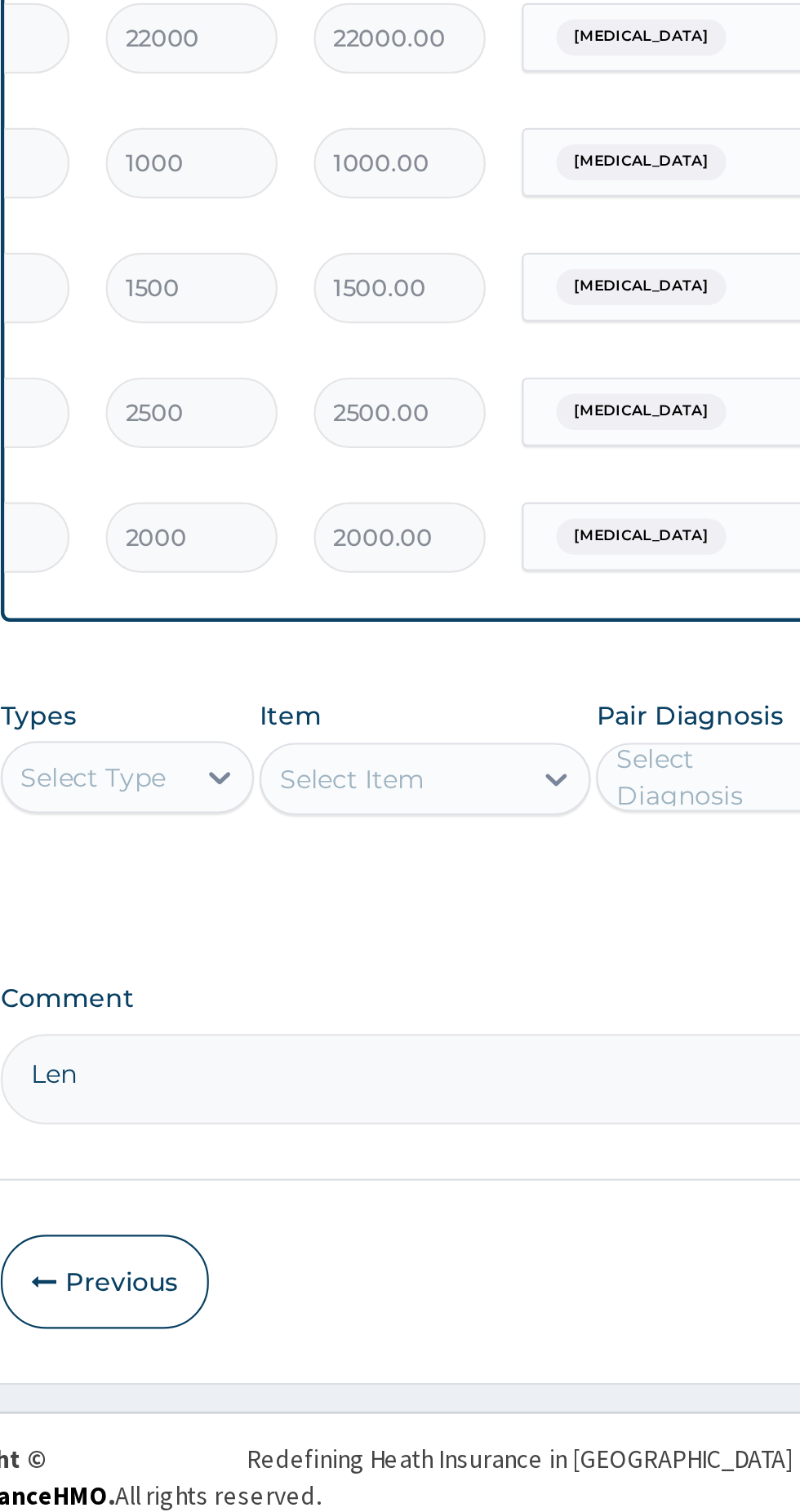
scroll to position [120, 0]
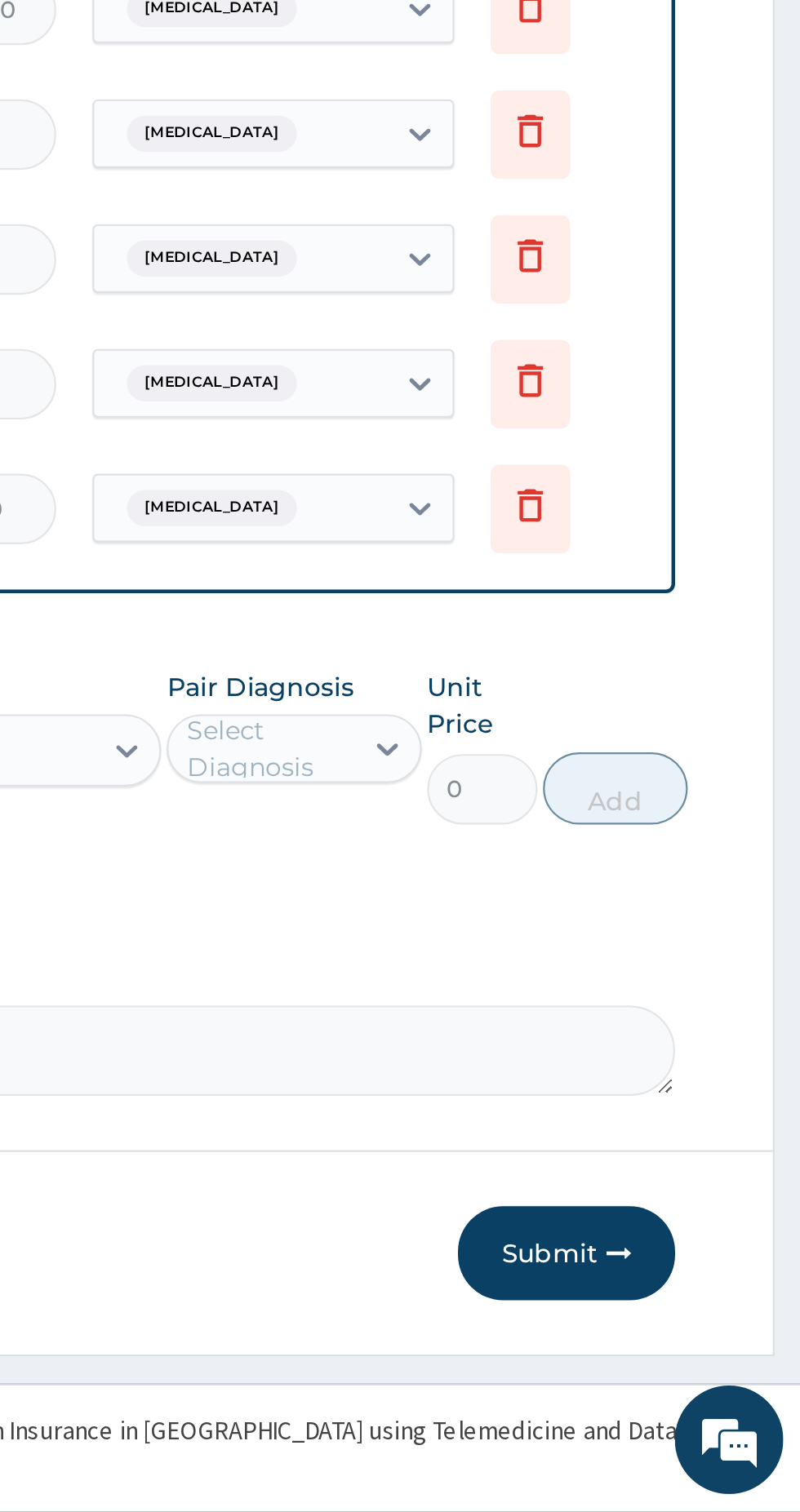
click at [697, 1393] on button "Submit" at bounding box center [694, 1395] width 98 height 42
